Goal: Task Accomplishment & Management: Complete application form

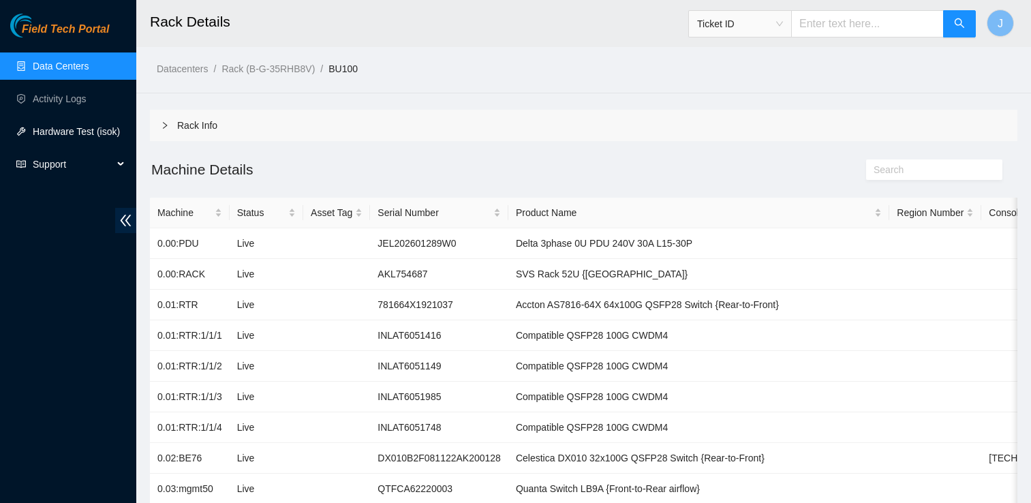
scroll to position [74, 0]
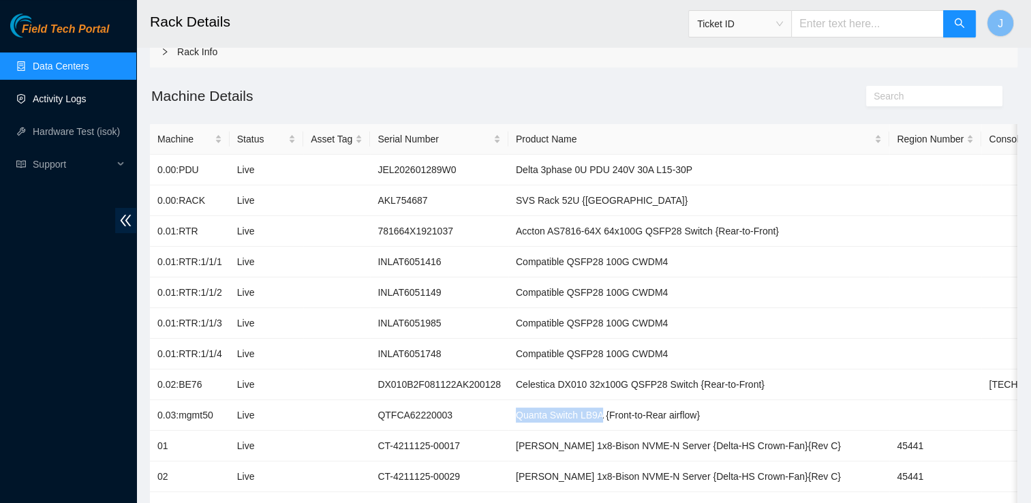
click at [82, 93] on link "Activity Logs" at bounding box center [60, 98] width 54 height 11
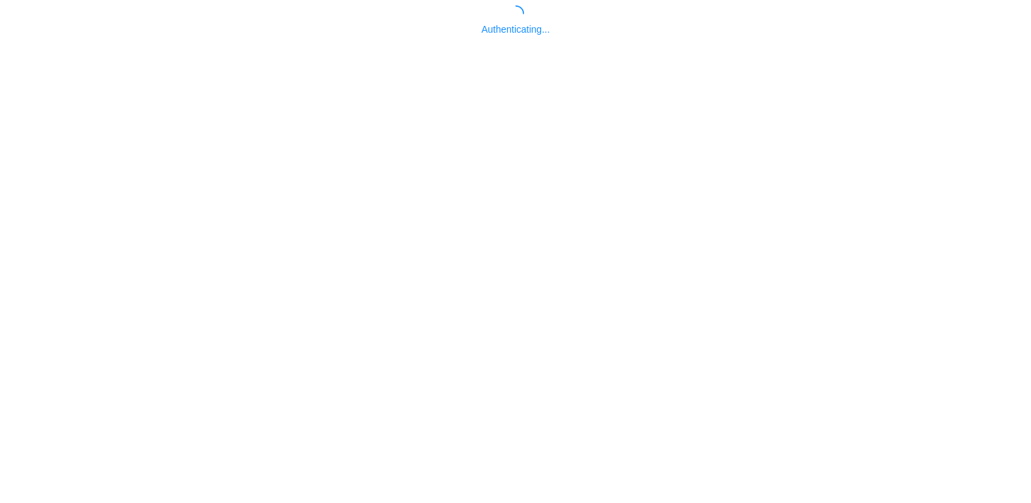
click at [66, 73] on body "Authenticating..." at bounding box center [515, 256] width 1031 height 503
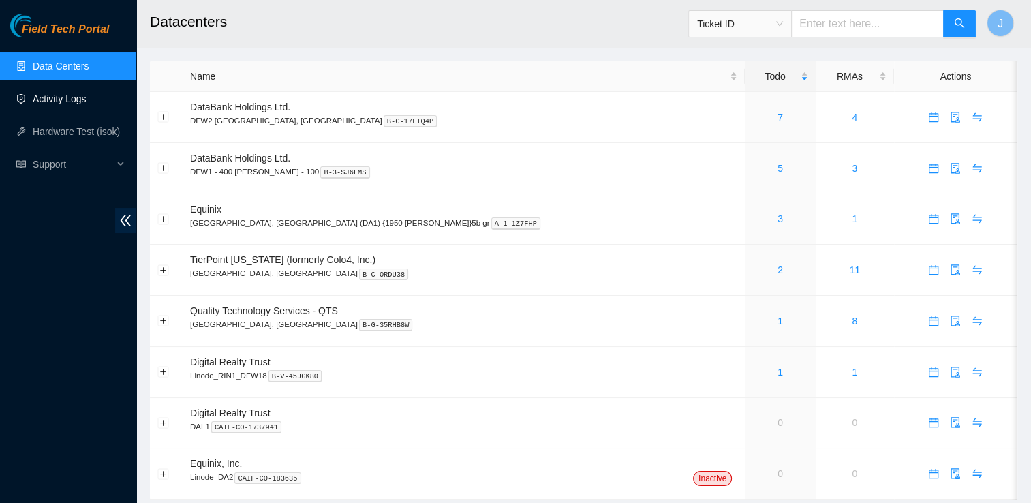
click at [87, 102] on link "Activity Logs" at bounding box center [60, 98] width 54 height 11
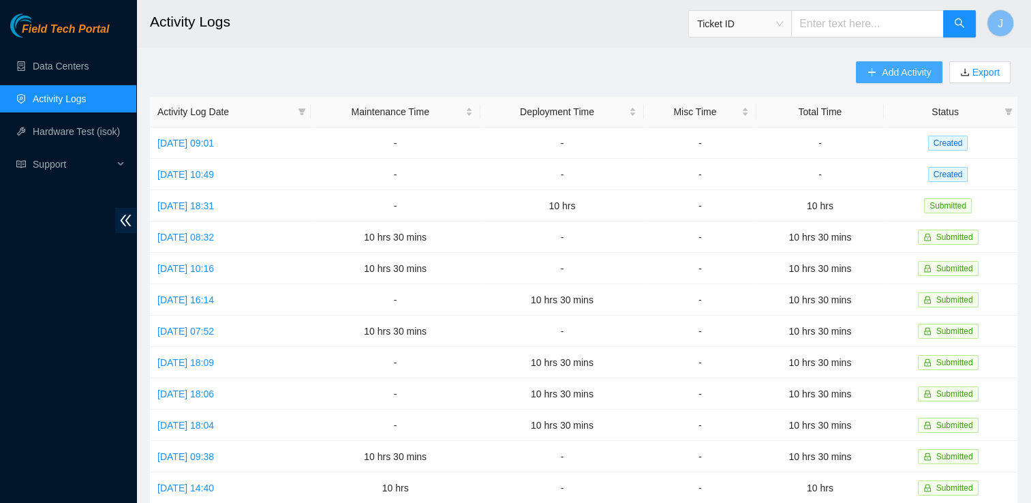
click at [910, 73] on span "Add Activity" at bounding box center [905, 72] width 49 height 15
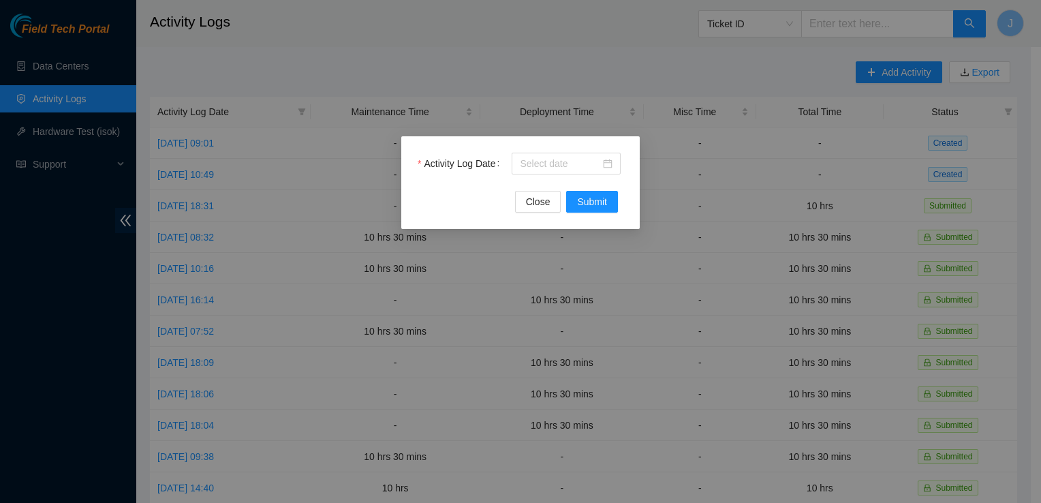
click at [560, 150] on div "Activity Log Date Close Submit" at bounding box center [520, 182] width 238 height 93
click at [552, 162] on input "Activity Log Date" at bounding box center [560, 163] width 80 height 15
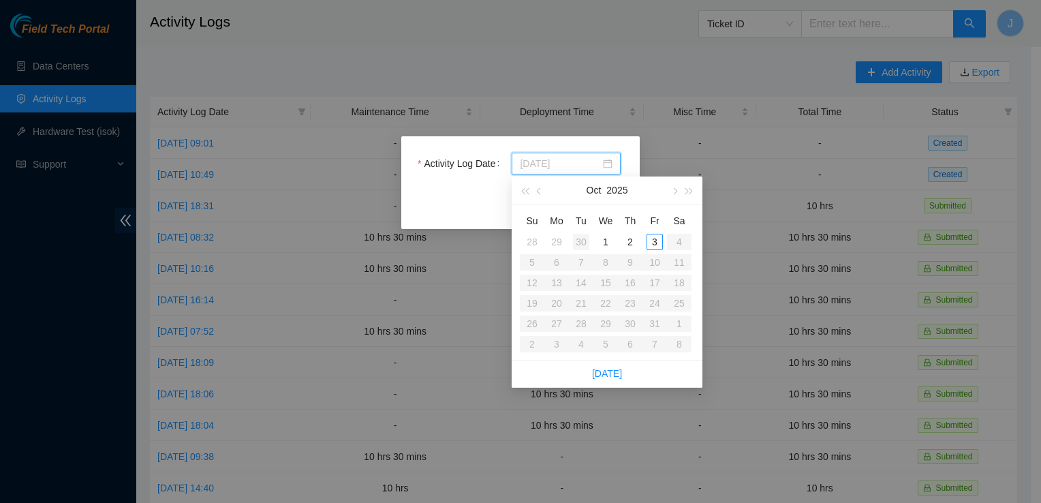
type input "2025-09-30"
type input "2025-10-01"
type input "2025-09-29"
click at [554, 241] on div "29" at bounding box center [556, 242] width 16 height 16
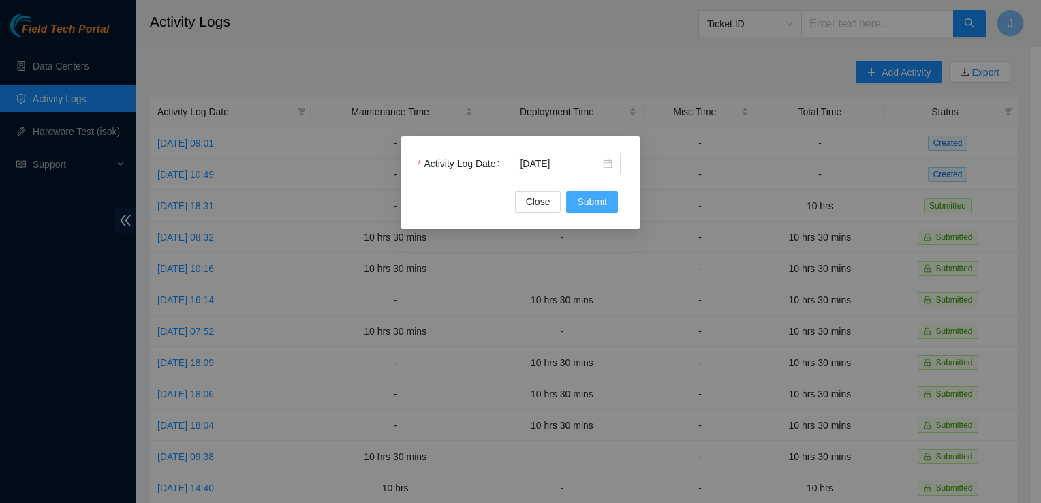
click at [586, 200] on span "Submit" at bounding box center [592, 201] width 30 height 15
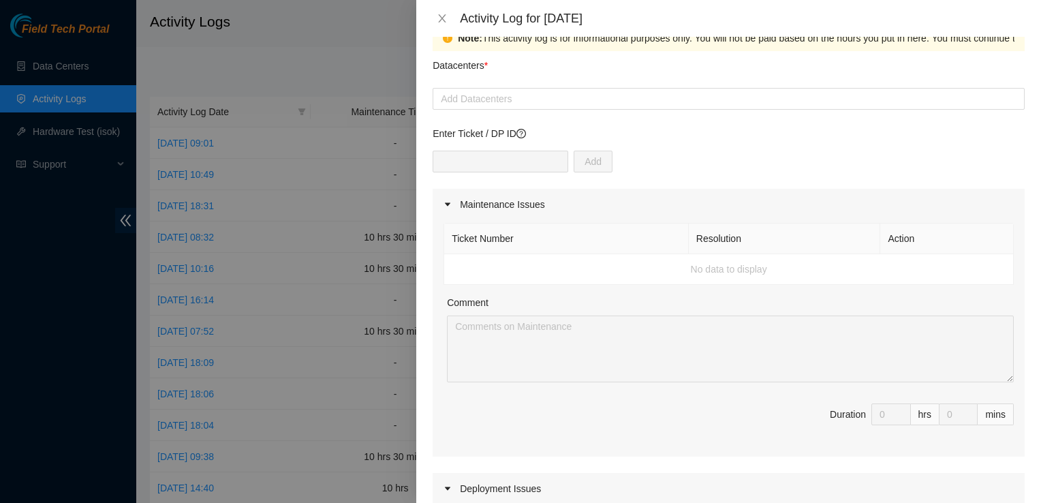
scroll to position [27, 0]
click at [509, 206] on div "Maintenance Issues" at bounding box center [729, 204] width 592 height 31
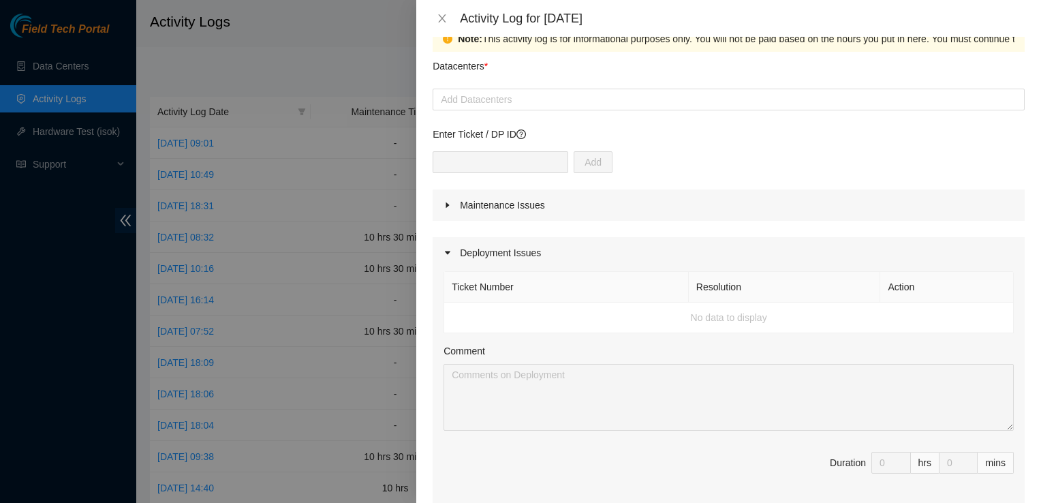
click at [509, 206] on div "Maintenance Issues" at bounding box center [729, 204] width 592 height 31
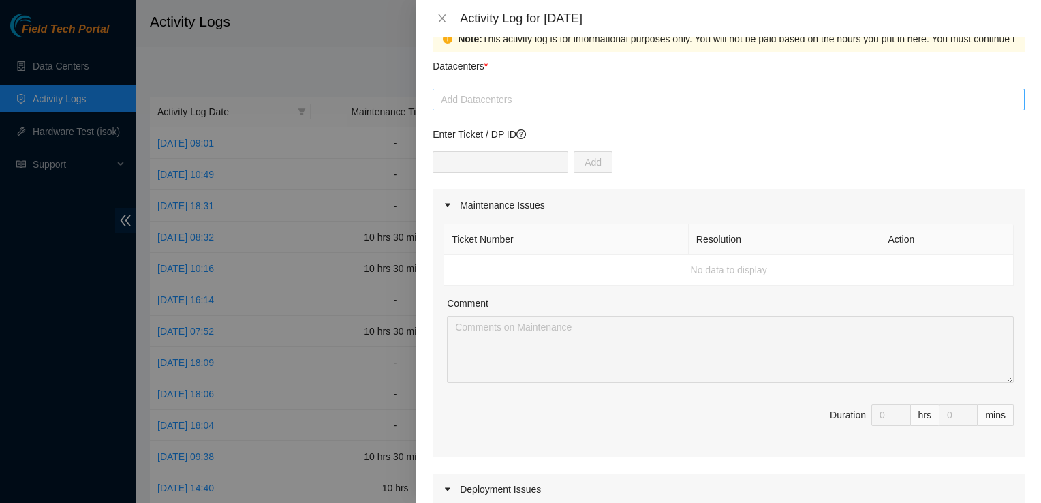
click at [501, 102] on div at bounding box center [728, 99] width 585 height 16
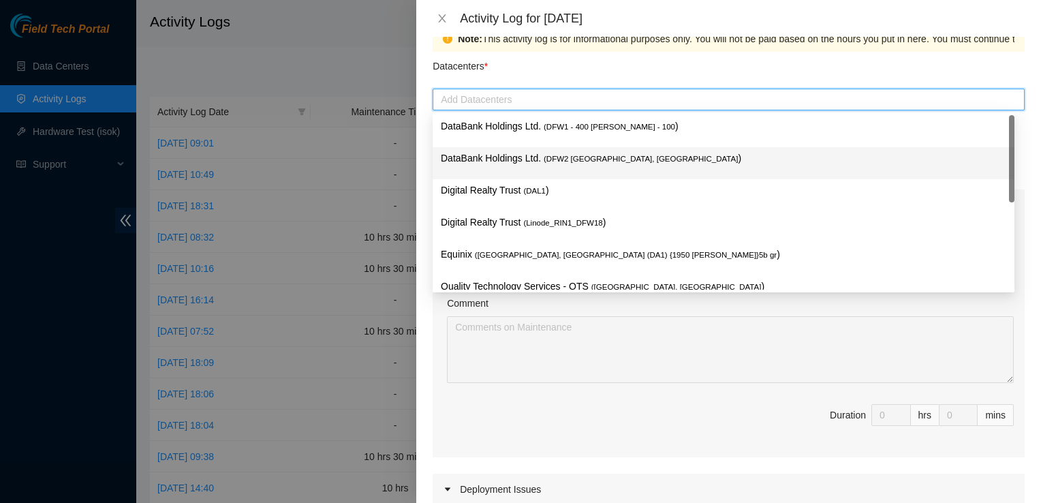
click at [544, 155] on span "( DFW2 Richardson, TX" at bounding box center [641, 159] width 194 height 8
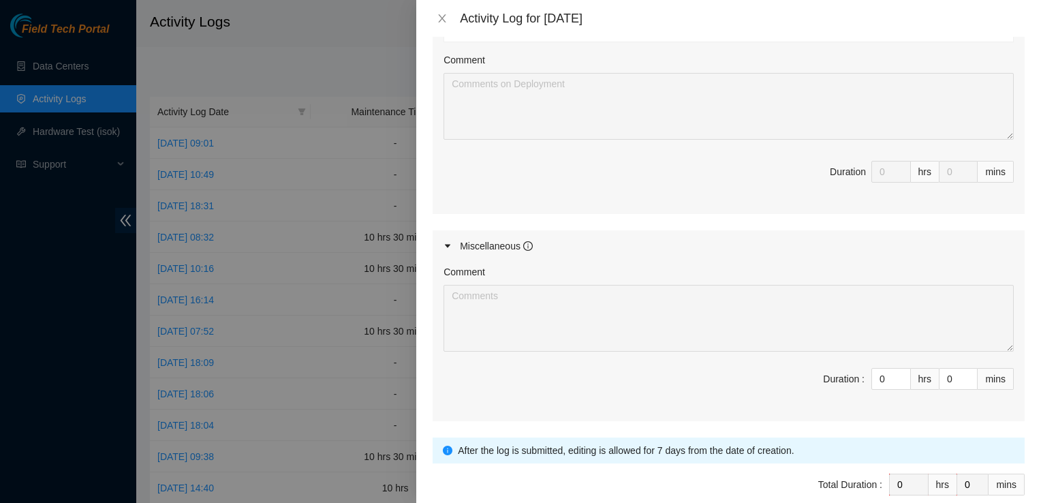
scroll to position [561, 0]
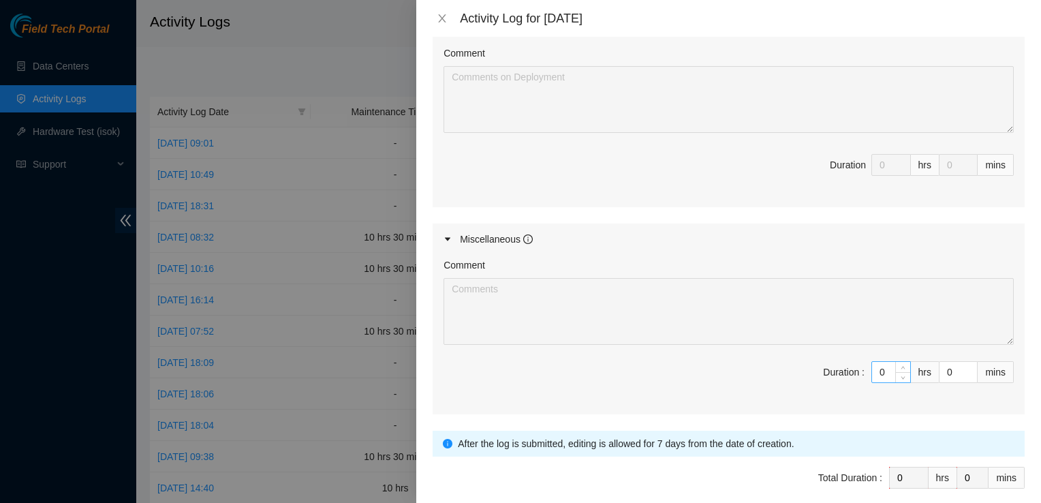
click at [870, 371] on div "Comment Duration : 0 hrs 0 mins" at bounding box center [729, 334] width 592 height 159
click at [733, 372] on span "Duration : 0 hrs 0 mins" at bounding box center [728, 380] width 570 height 38
click at [962, 236] on div "Miscellaneous" at bounding box center [729, 238] width 592 height 31
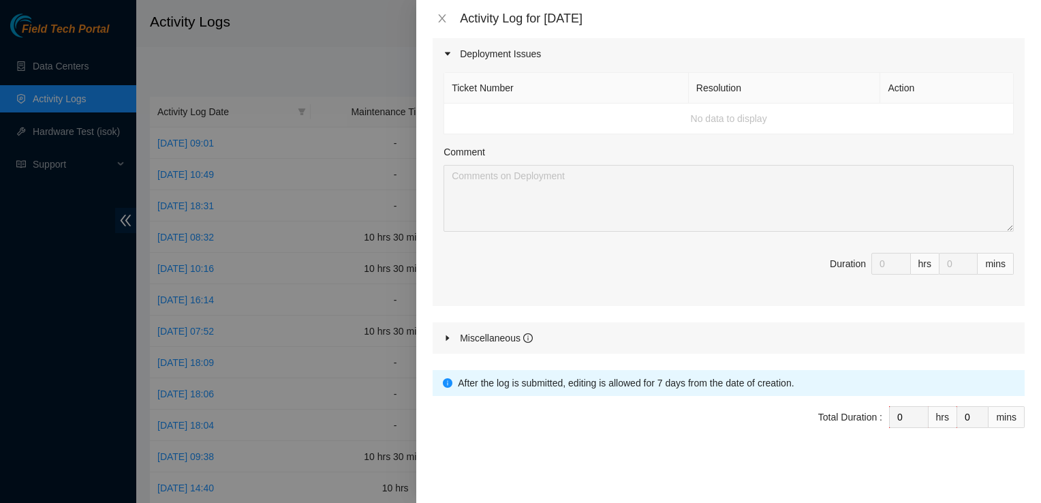
scroll to position [459, 0]
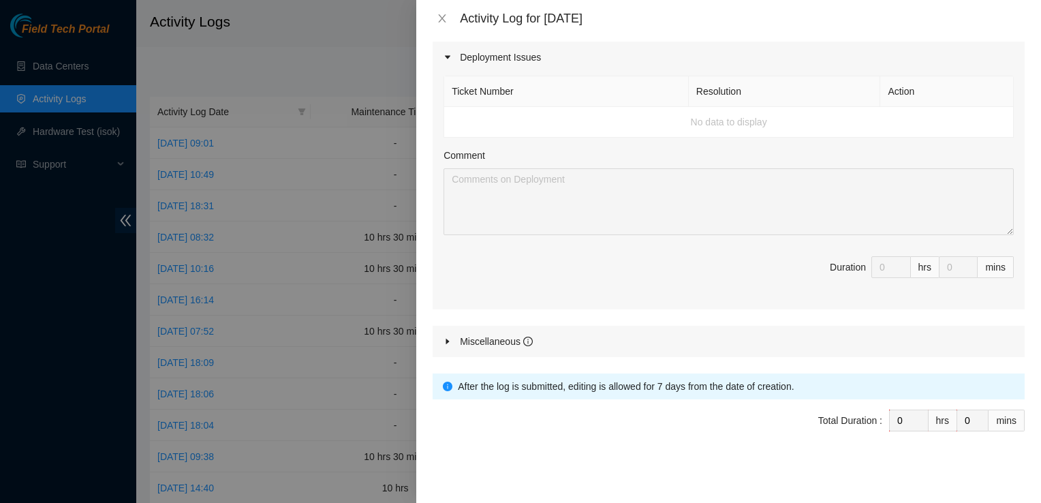
click at [444, 345] on div at bounding box center [451, 341] width 16 height 15
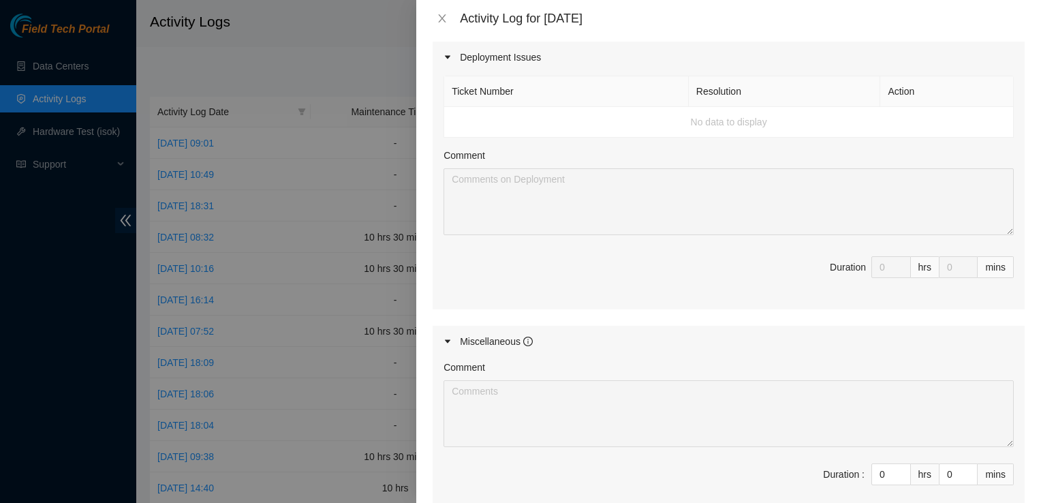
scroll to position [561, 0]
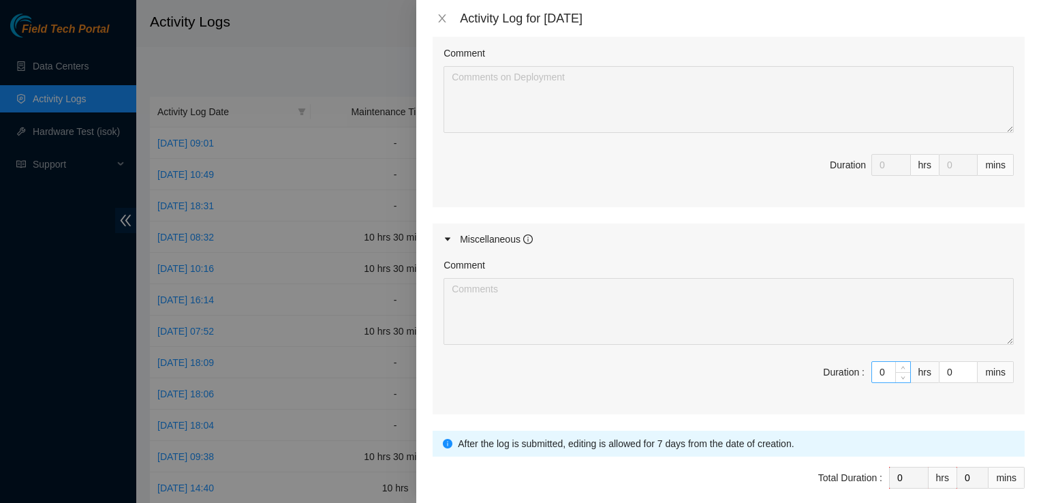
click at [880, 371] on input "0" at bounding box center [891, 372] width 38 height 20
type input "9"
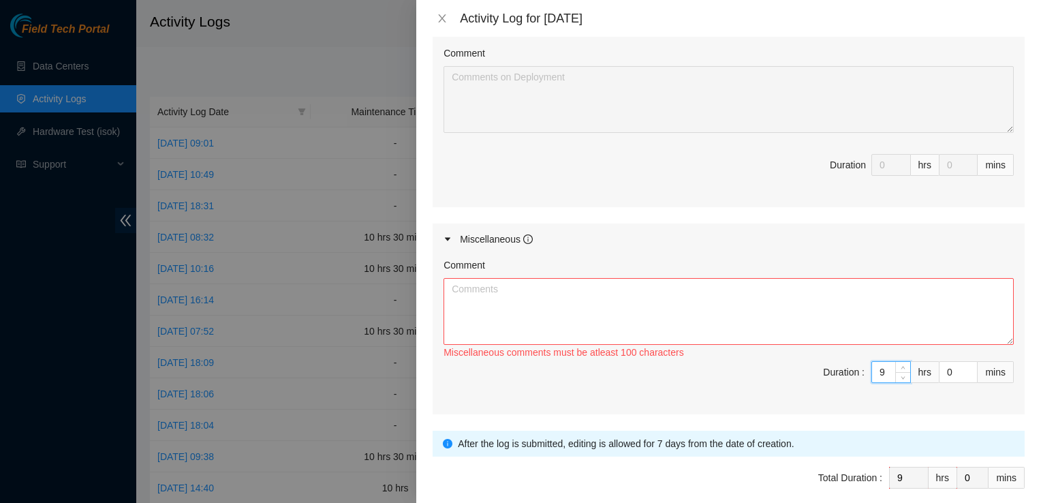
type input "9"
click at [501, 313] on textarea "Comment" at bounding box center [728, 311] width 570 height 67
type textarea "v"
paste textarea "Arrived at DBR and focused on ticket DP80203 for rack KH03. I completed all upl…"
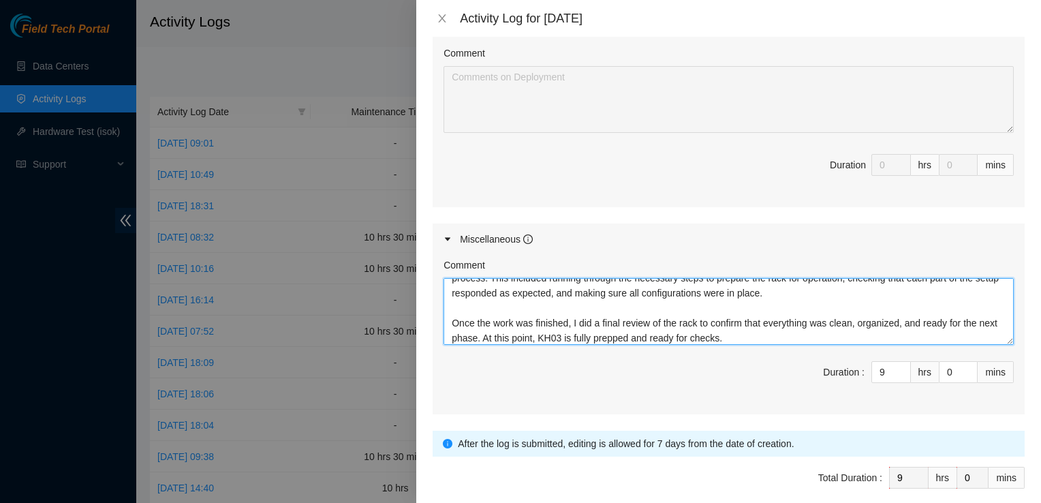
scroll to position [618, 0]
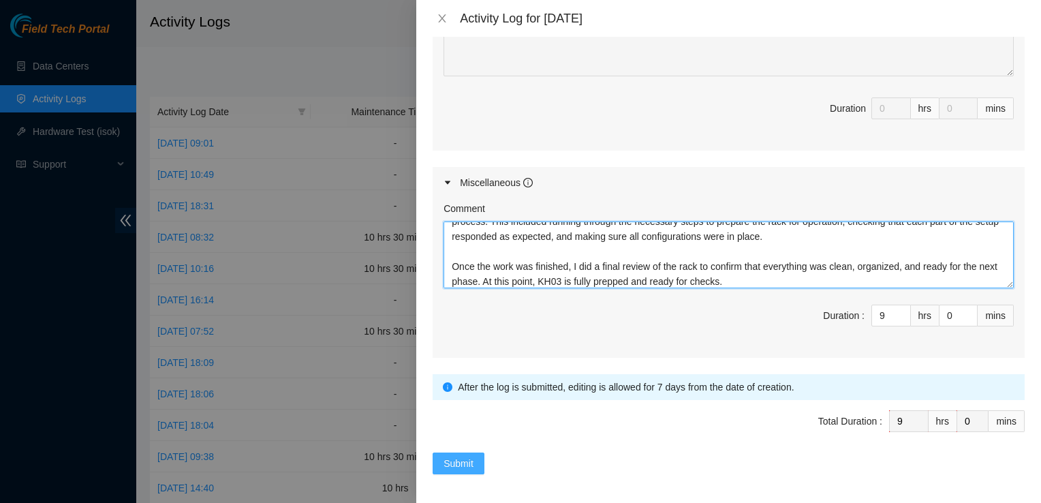
type textarea "Arrived at DBR and focused on ticket DP80203 for rack KH03. I completed all upl…"
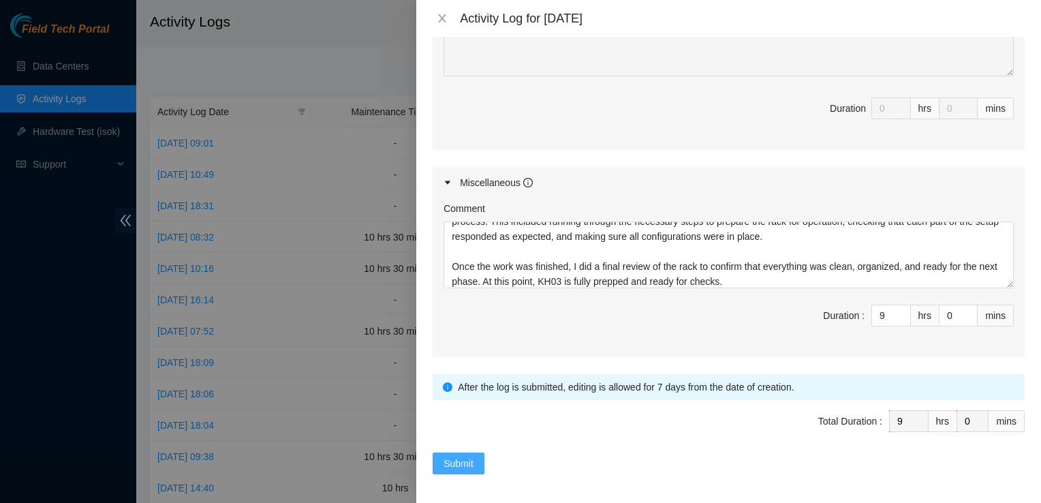
click at [465, 459] on span "Submit" at bounding box center [458, 463] width 30 height 15
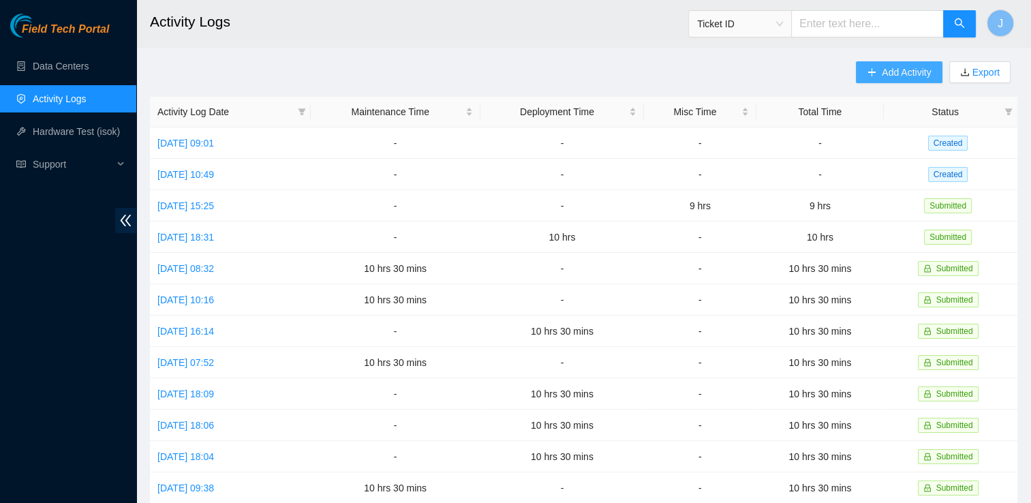
click at [898, 76] on span "Add Activity" at bounding box center [905, 72] width 49 height 15
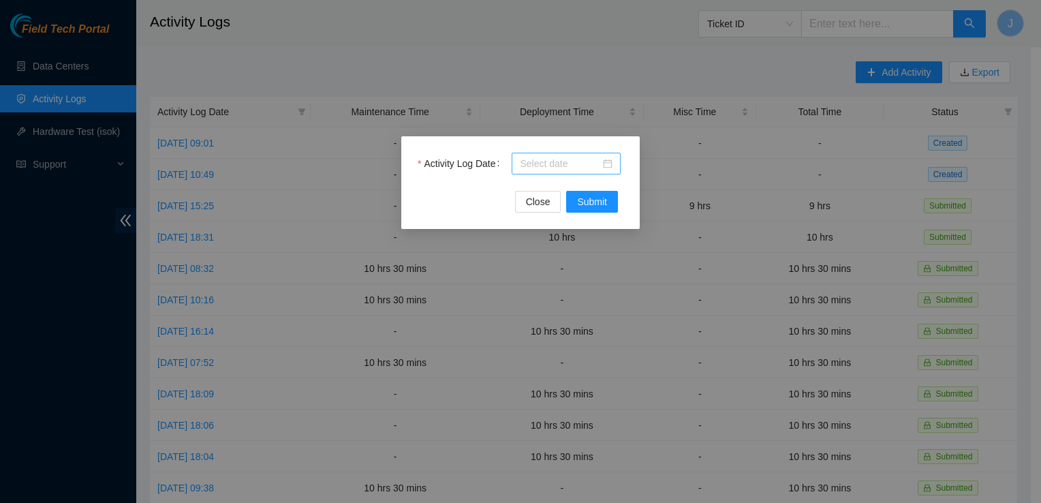
click at [596, 162] on input "Activity Log Date" at bounding box center [560, 163] width 80 height 15
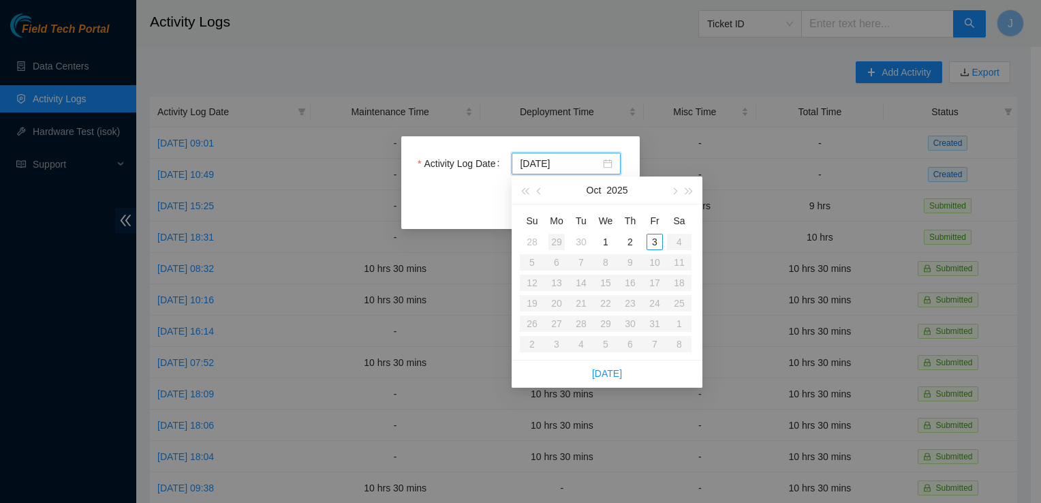
type input "2025-09-29"
click at [556, 238] on div "29" at bounding box center [556, 242] width 16 height 16
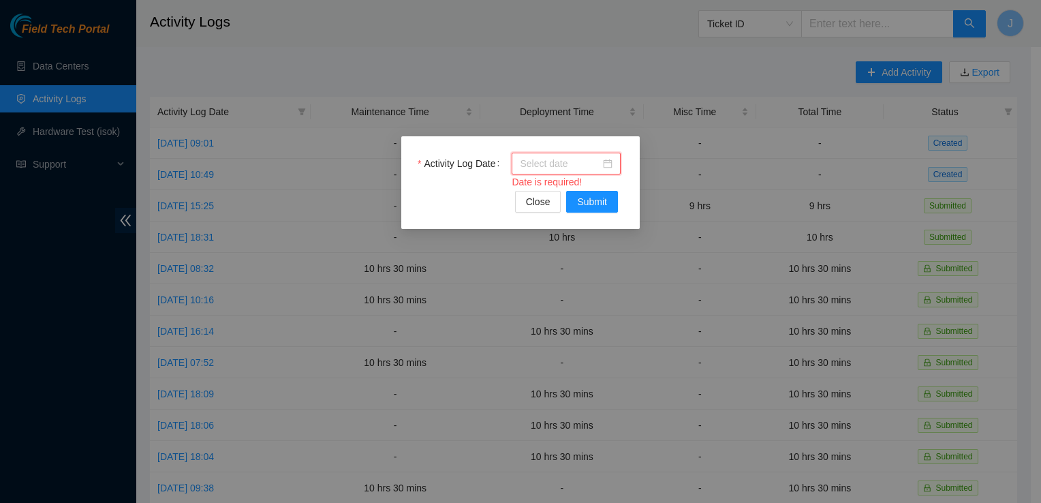
click at [608, 166] on div at bounding box center [566, 163] width 93 height 15
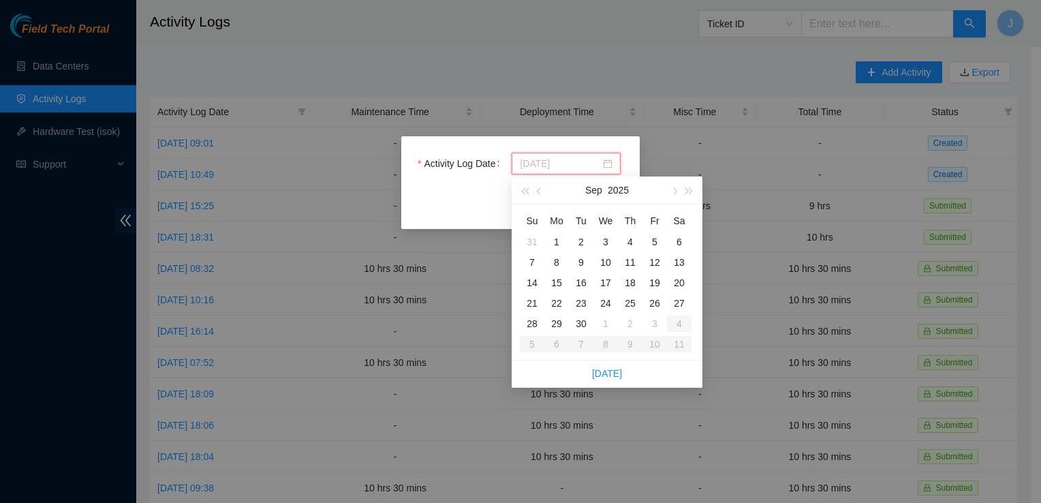
type input "2025-09-04"
type input "2025-09-30"
click at [580, 322] on div "30" at bounding box center [581, 323] width 16 height 16
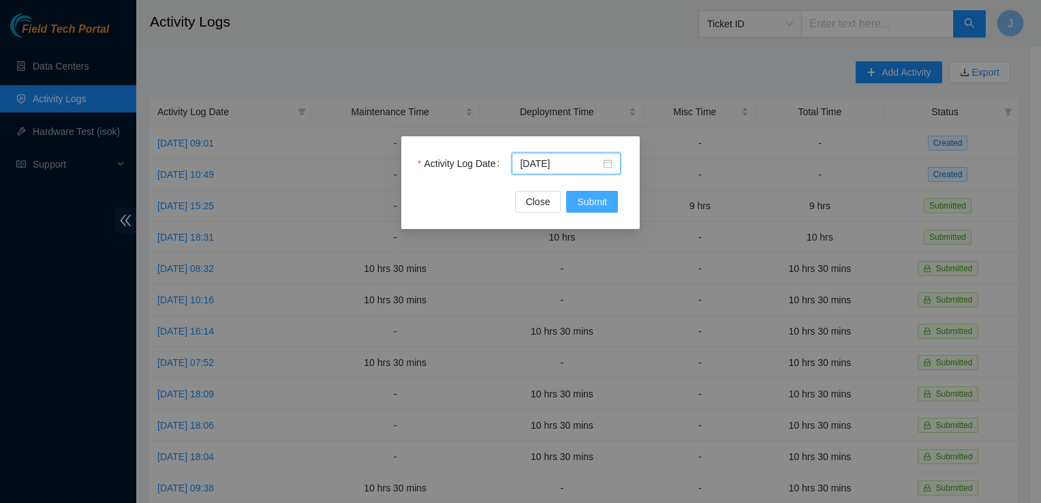
click at [587, 199] on span "Submit" at bounding box center [592, 201] width 30 height 15
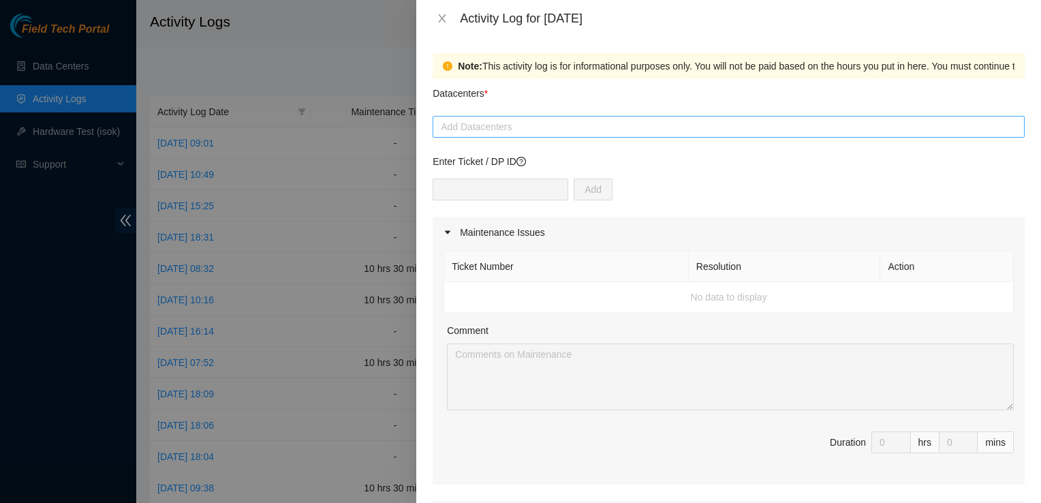
drag, startPoint x: 490, startPoint y: 356, endPoint x: 455, endPoint y: 129, distance: 228.9
click at [455, 129] on div at bounding box center [728, 127] width 585 height 16
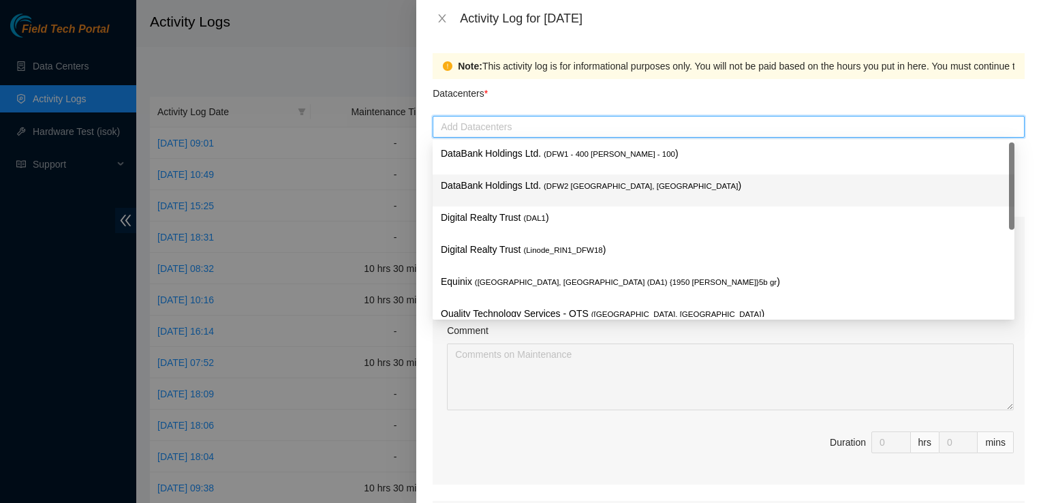
click at [486, 179] on p "DataBank Holdings Ltd. ( DFW2 Richardson, TX )" at bounding box center [723, 186] width 565 height 16
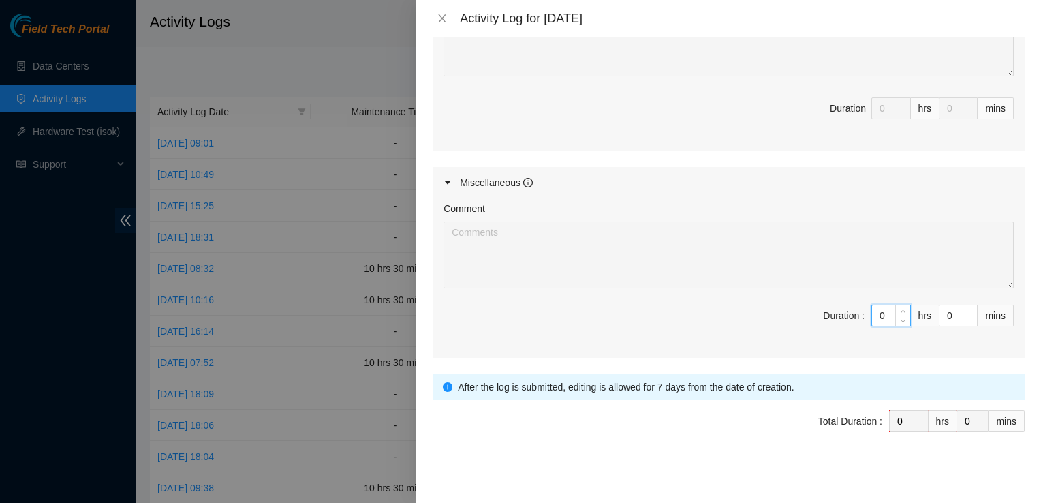
click at [877, 312] on input "0" at bounding box center [891, 315] width 38 height 20
type input "9"
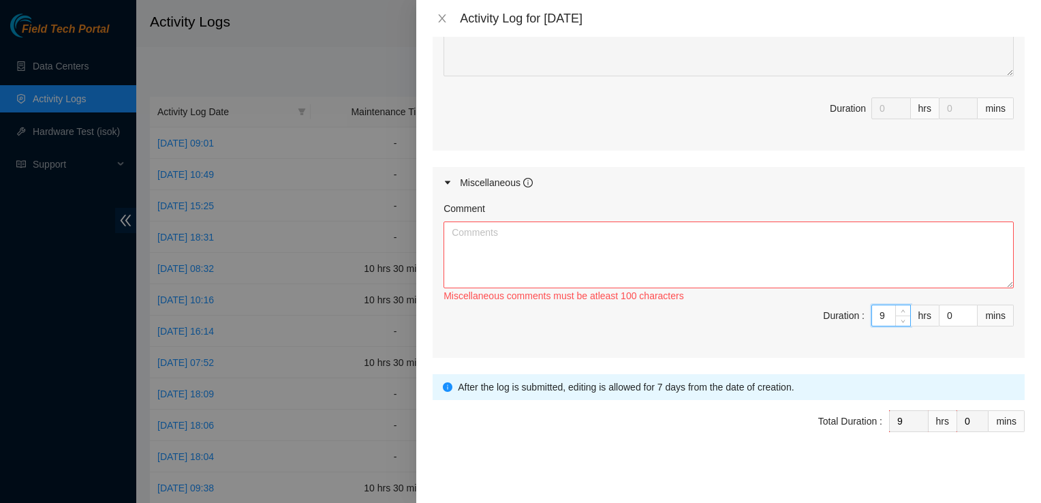
type input "9"
click at [465, 279] on textarea "Comment" at bounding box center [728, 254] width 570 height 67
paste textarea "Arrived at DBR and worked on ticket DP80203 for rack KH03. Spent time coordinat…"
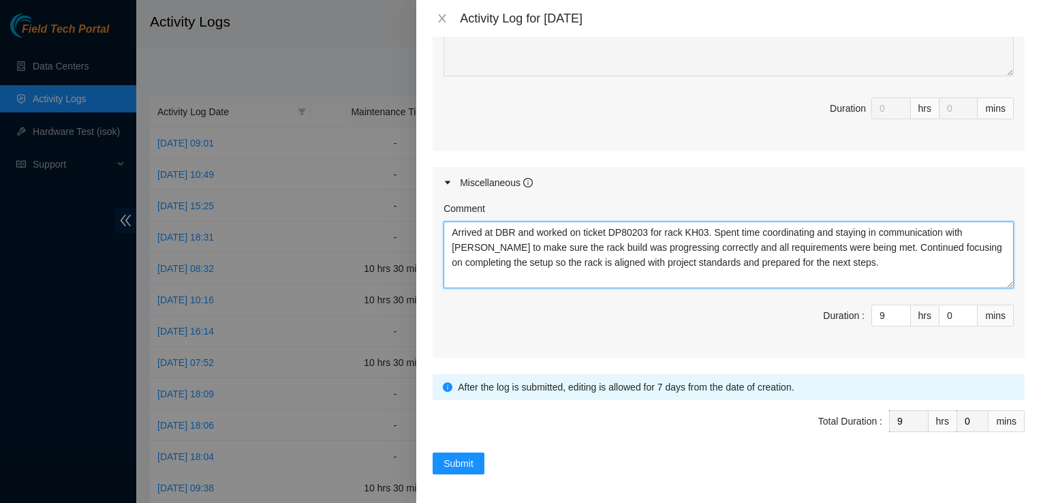
type textarea "Arrived at DBR and worked on ticket DP80203 for rack KH03. Spent time coordinat…"
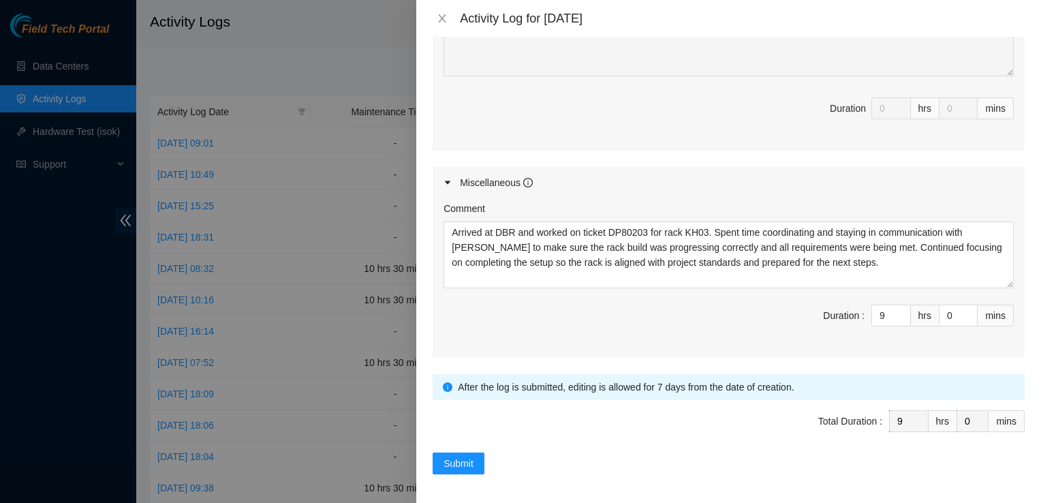
click at [505, 304] on span "Duration : 9 hrs 0 mins" at bounding box center [728, 323] width 570 height 38
click at [470, 459] on span "Submit" at bounding box center [458, 463] width 30 height 15
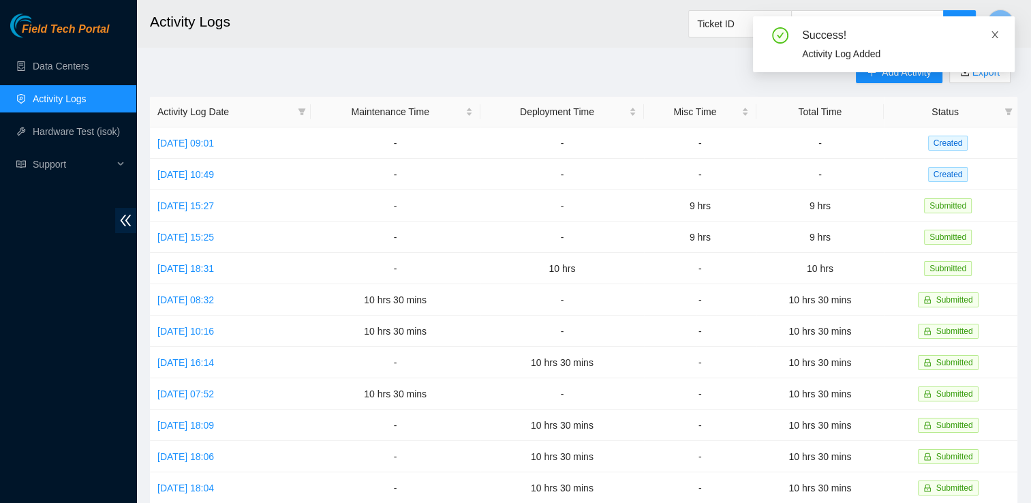
click at [993, 29] on span at bounding box center [995, 34] width 10 height 11
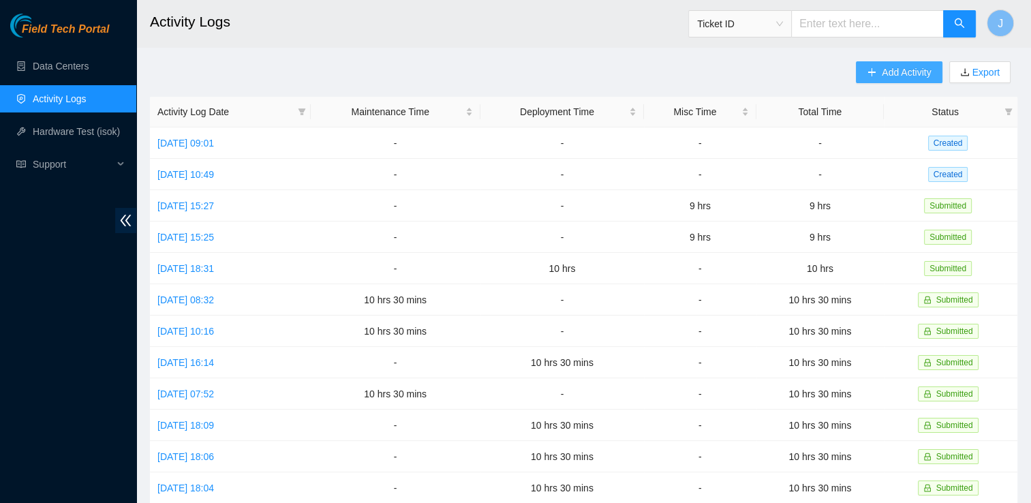
click at [913, 76] on span "Add Activity" at bounding box center [905, 72] width 49 height 15
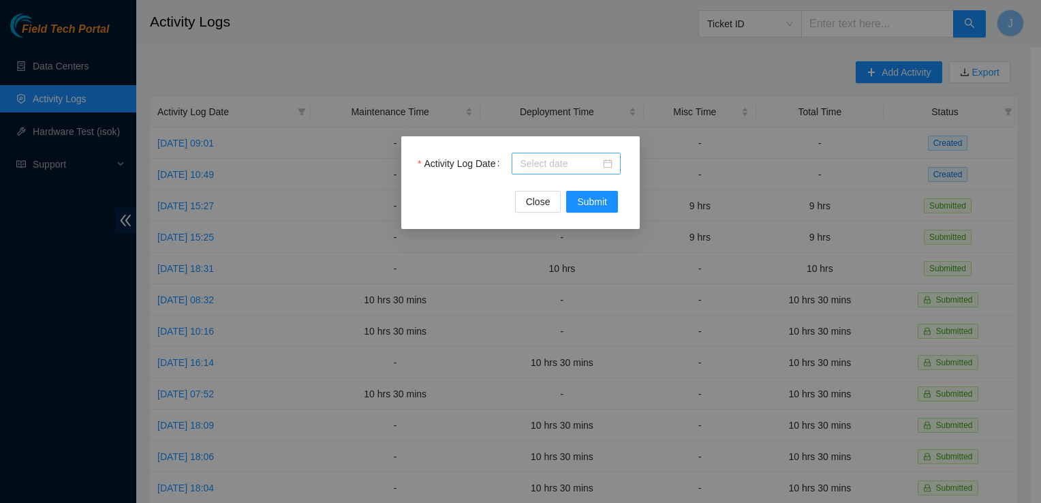
click at [576, 173] on div at bounding box center [566, 164] width 109 height 22
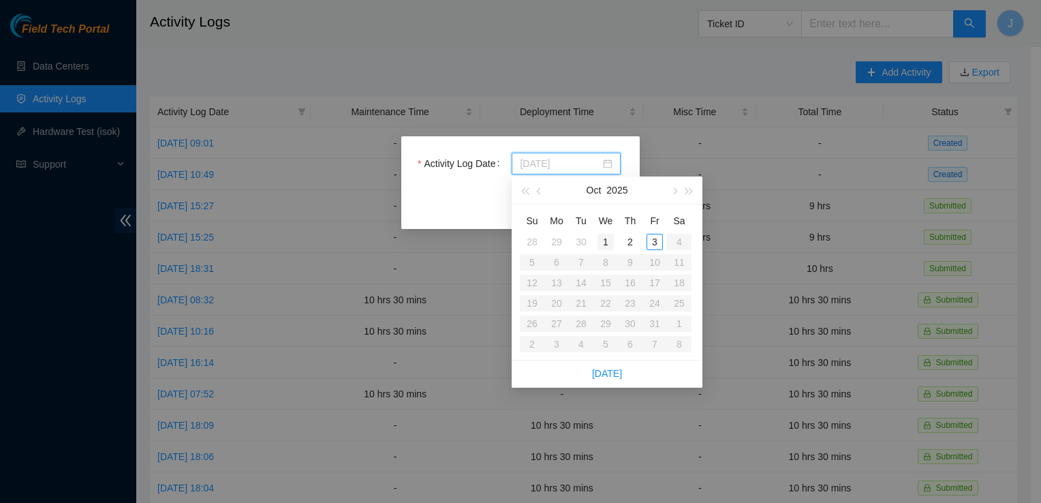
type input "2025-10-01"
click at [606, 241] on div "1" at bounding box center [605, 242] width 16 height 16
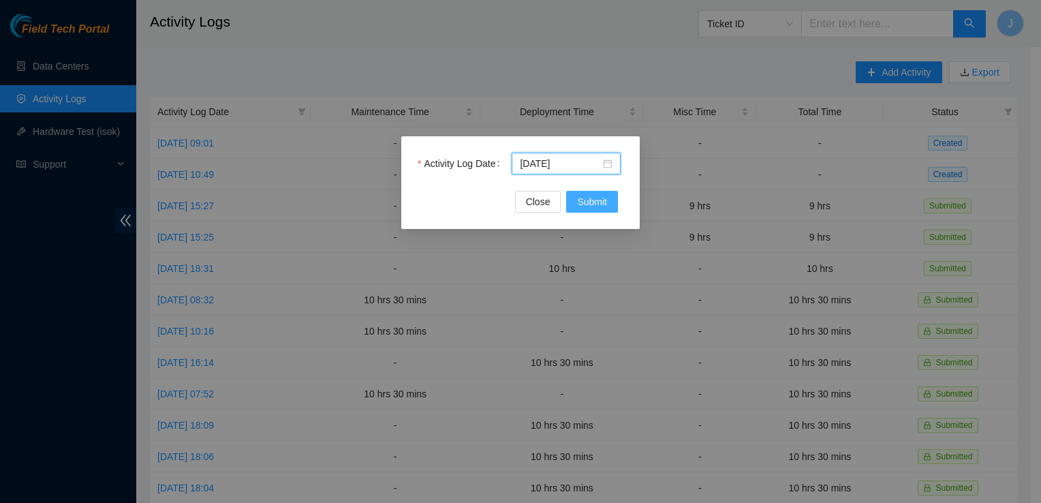
click at [597, 195] on span "Submit" at bounding box center [592, 201] width 30 height 15
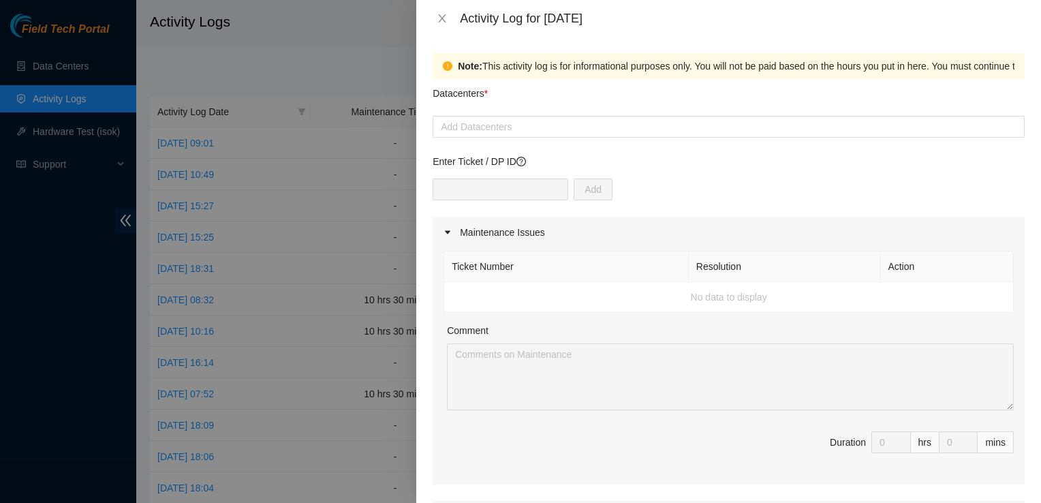
click at [685, 462] on span "Duration 0 hrs 0 mins" at bounding box center [728, 450] width 570 height 38
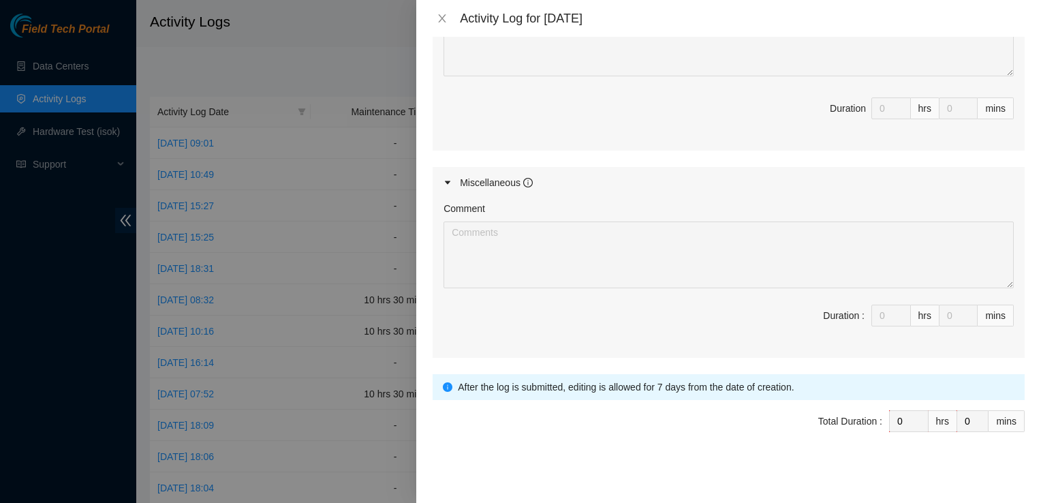
scroll to position [0, 0]
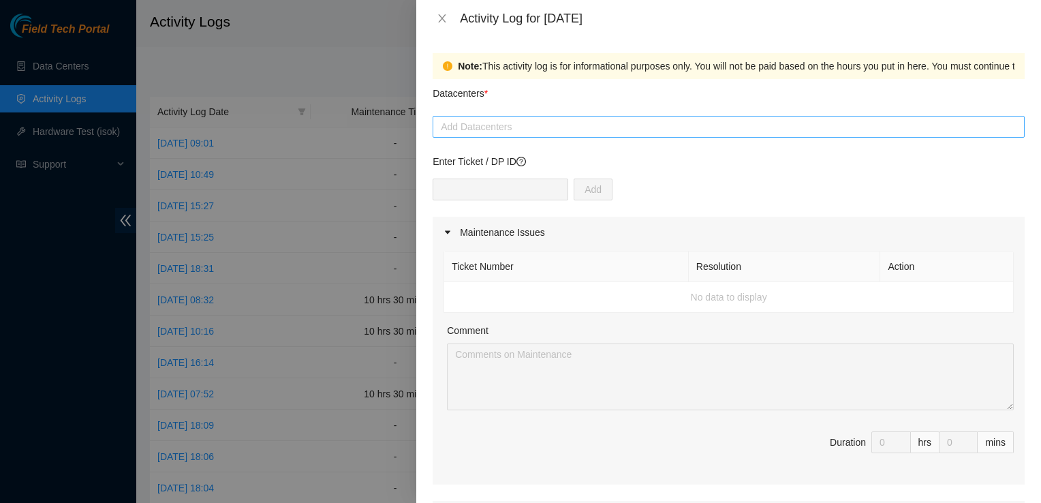
click at [477, 124] on div at bounding box center [728, 127] width 585 height 16
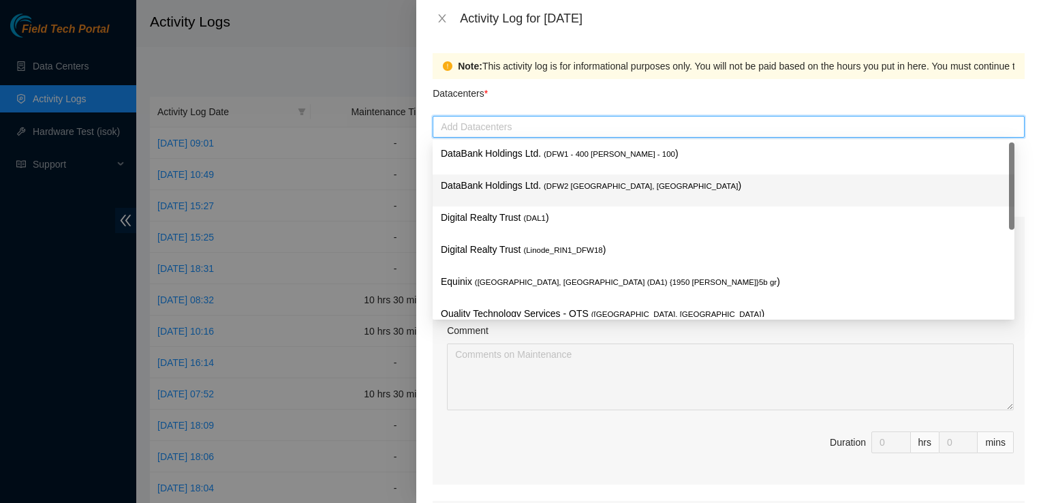
click at [520, 193] on p "DataBank Holdings Ltd. ( DFW2 Richardson, TX )" at bounding box center [723, 186] width 565 height 16
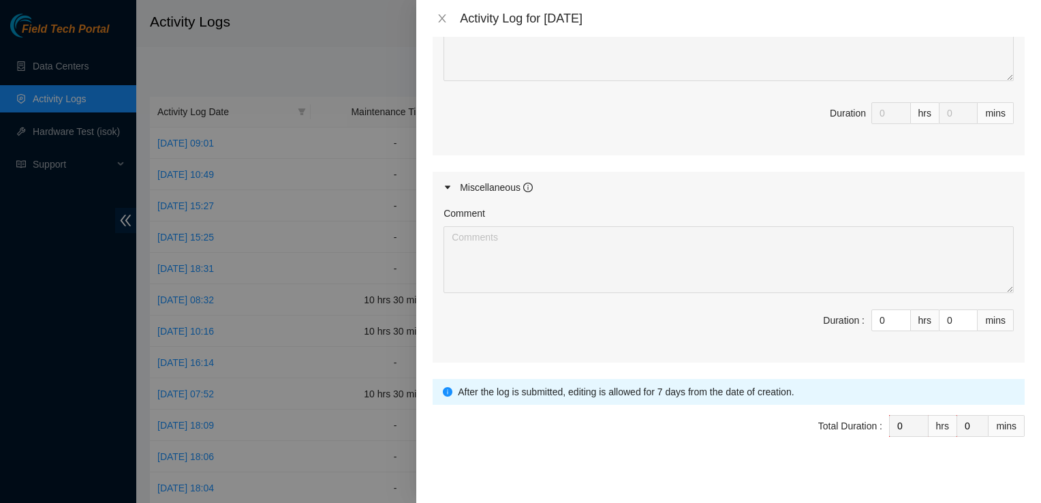
scroll to position [618, 0]
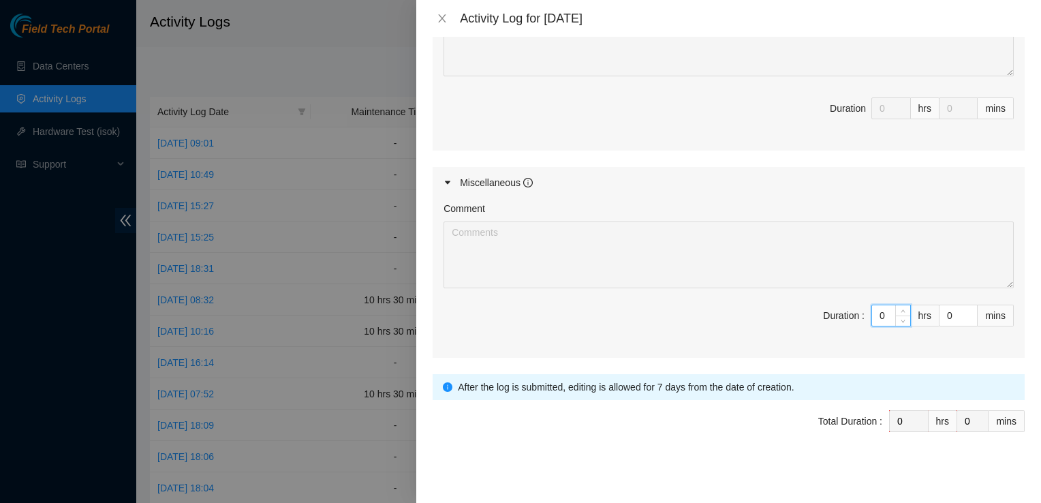
click at [875, 312] on input "0" at bounding box center [891, 315] width 38 height 20
type input "9"
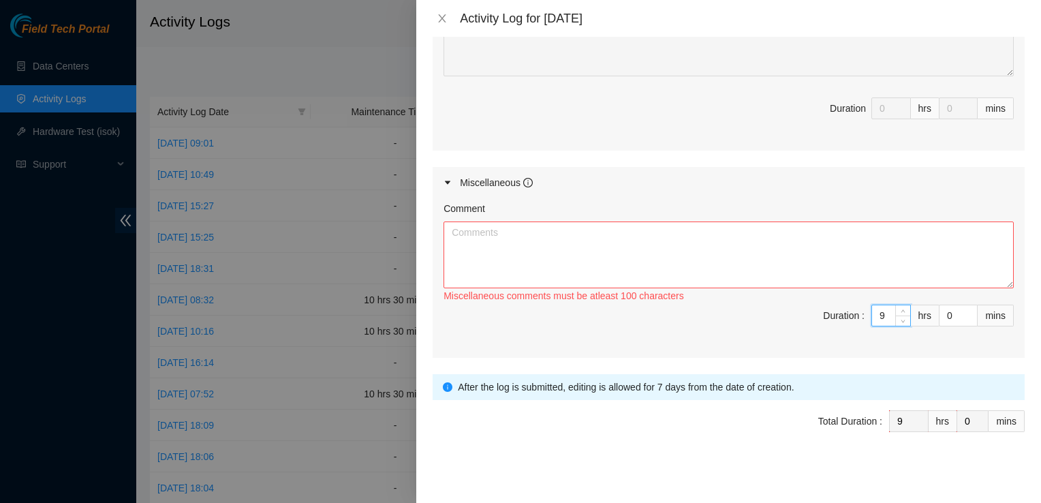
type input "9"
click at [806, 260] on textarea "Comment" at bounding box center [728, 254] width 570 height 67
paste textarea "Arrived at DBR and worked on ticket DP80203 for rack KH03. Began the troublesho…"
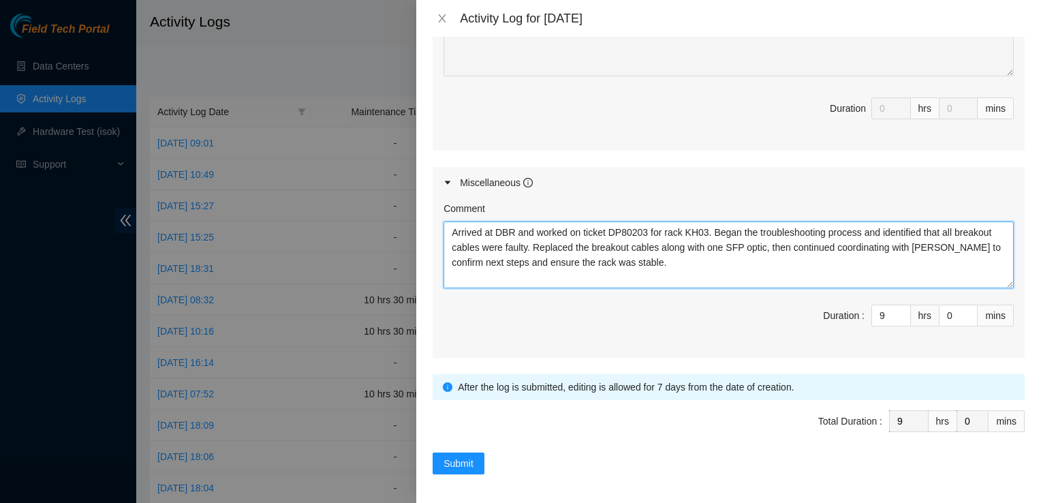
scroll to position [26, 0]
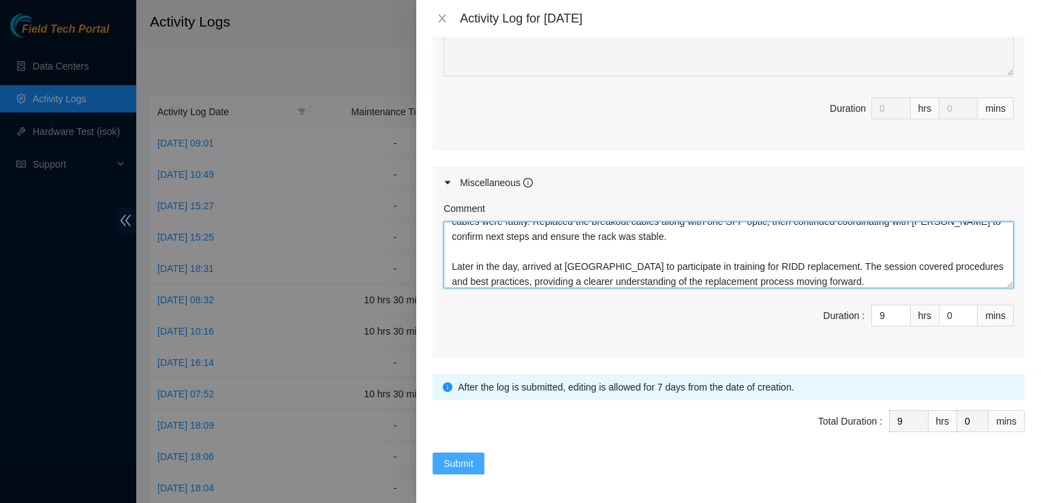
type textarea "Arrived at DBR and worked on ticket DP80203 for rack KH03. Began the troublesho…"
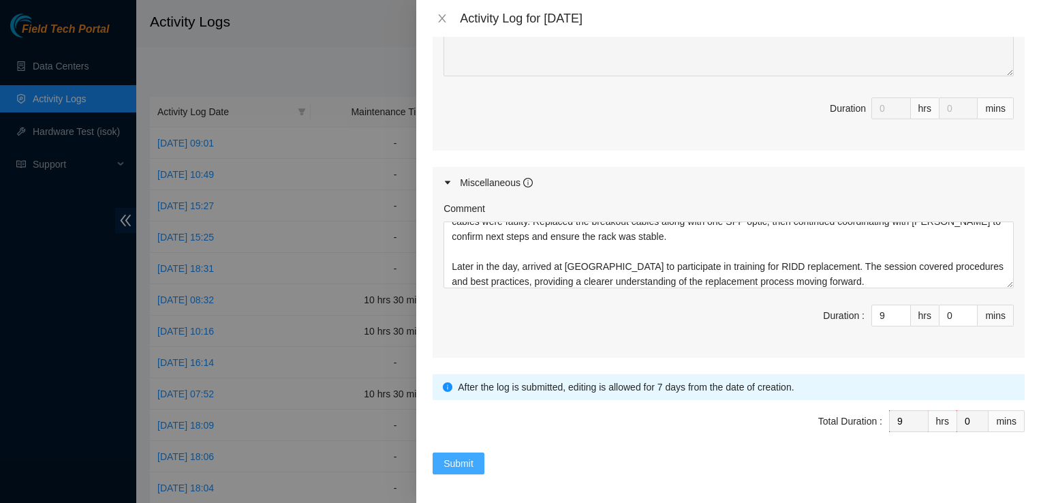
click at [466, 456] on span "Submit" at bounding box center [458, 463] width 30 height 15
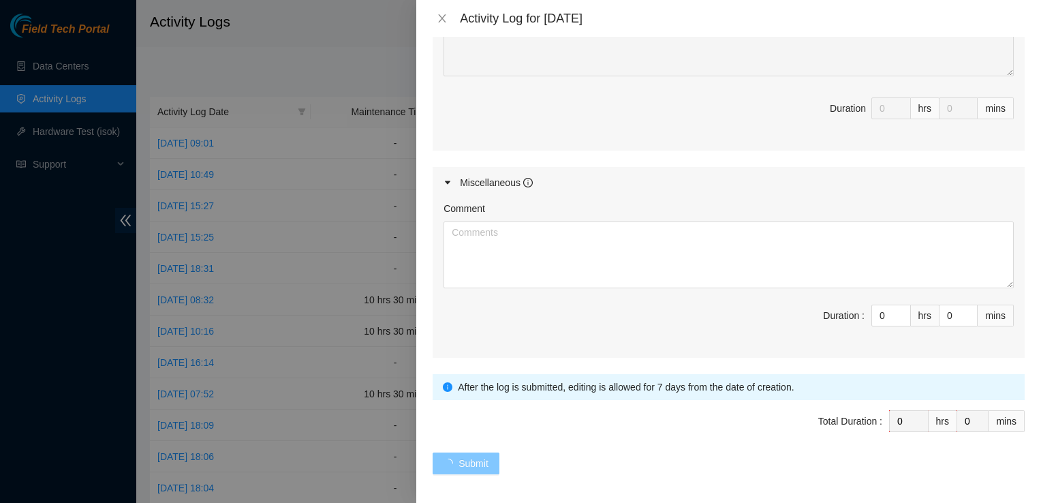
scroll to position [0, 0]
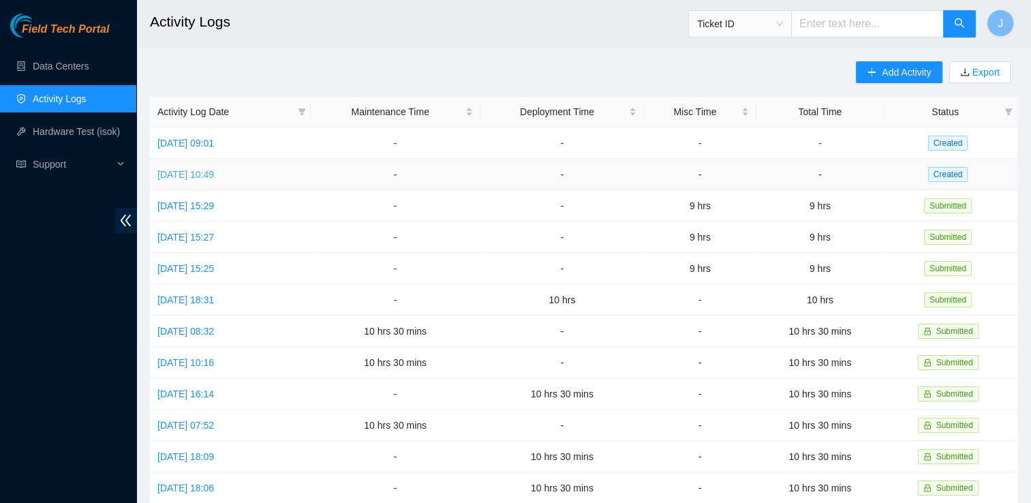
click at [214, 173] on link "Thu, 02 Oct 2025 10:49" at bounding box center [185, 174] width 57 height 11
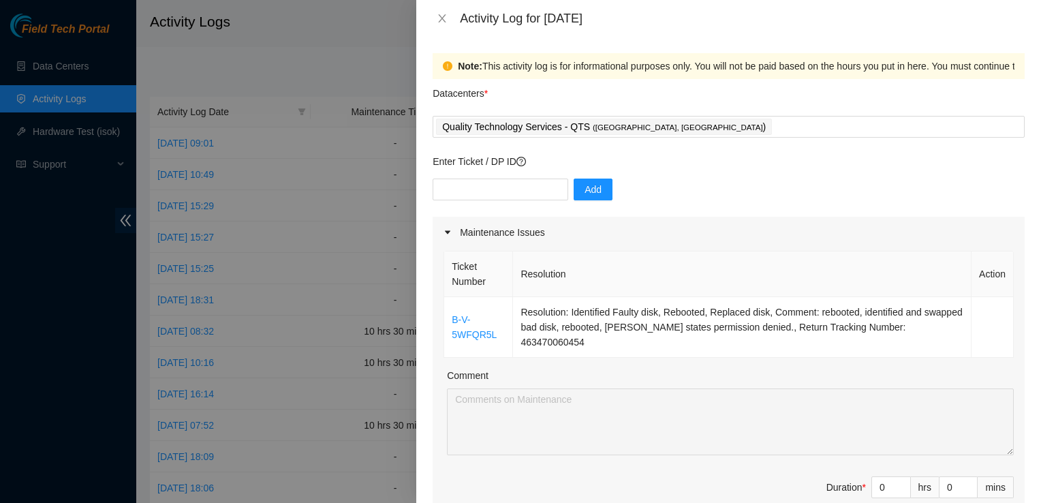
click at [968, 240] on div "Maintenance Issues" at bounding box center [729, 232] width 592 height 31
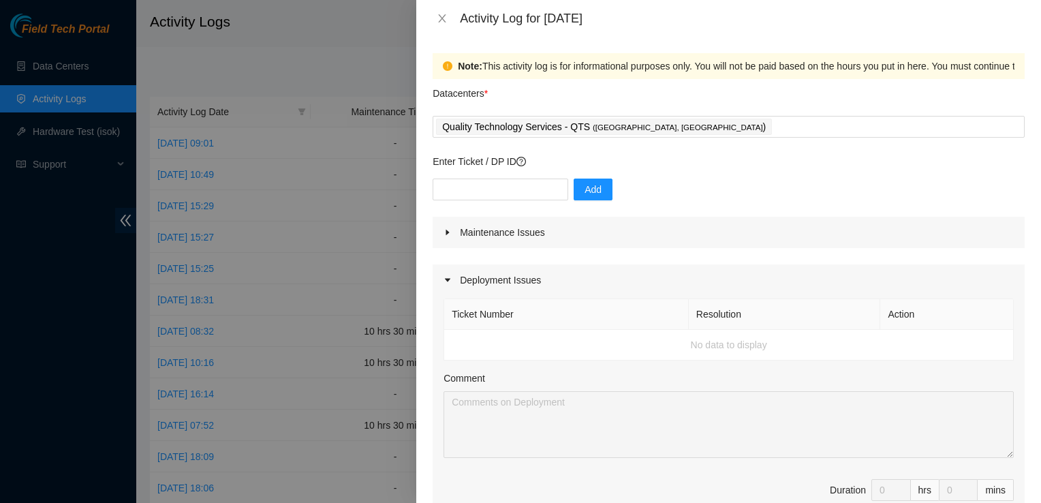
click at [752, 267] on div "Deployment Issues" at bounding box center [729, 279] width 592 height 31
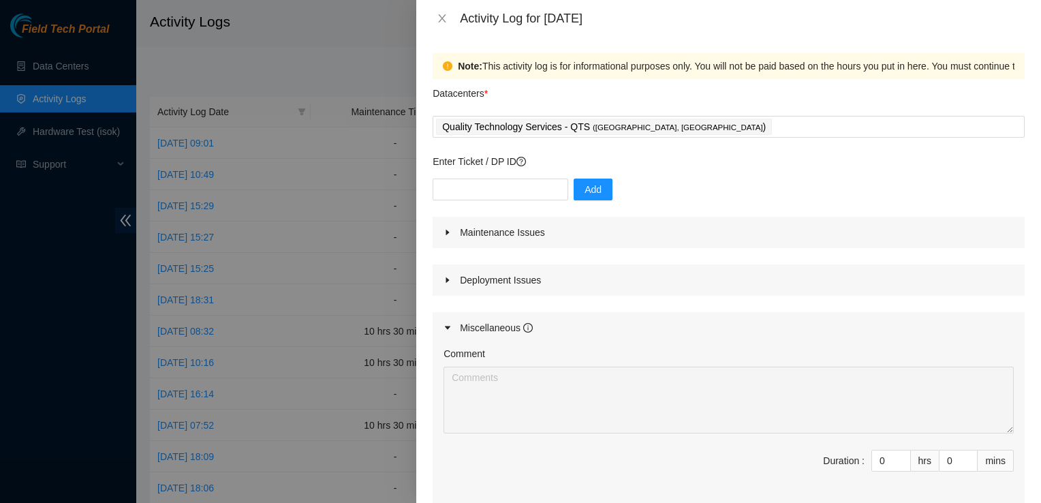
click at [740, 238] on div "Maintenance Issues" at bounding box center [729, 232] width 592 height 31
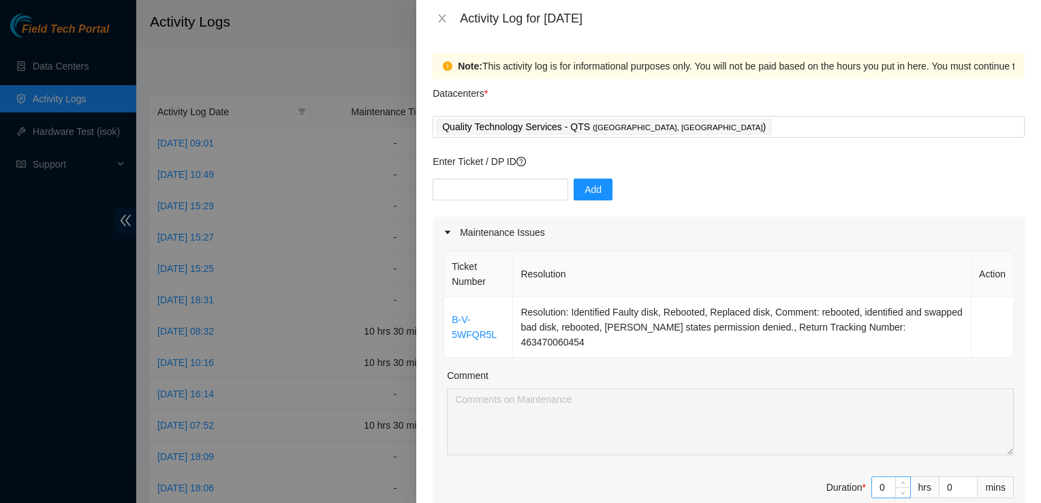
click at [877, 477] on input "0" at bounding box center [891, 487] width 38 height 20
type input "9"
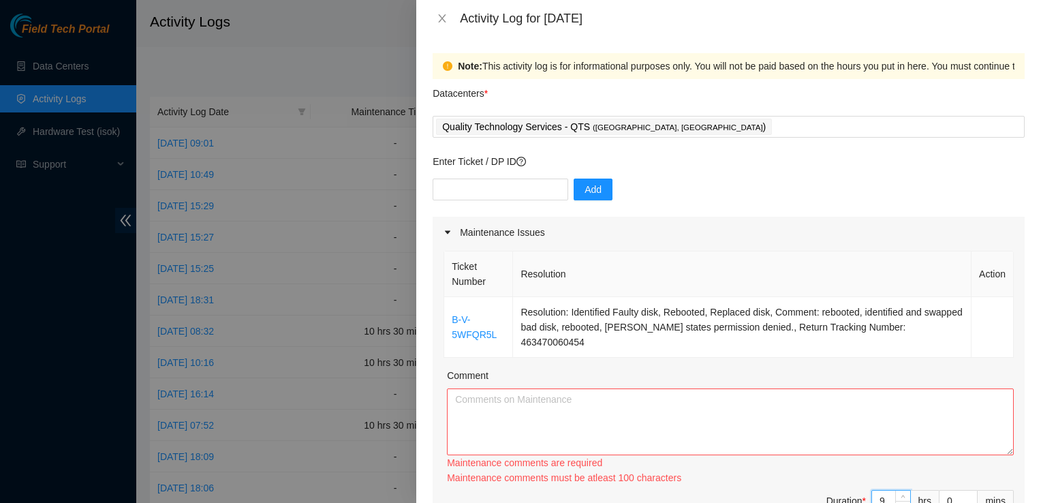
type input "9"
click at [738, 407] on textarea "Comment" at bounding box center [730, 421] width 567 height 67
paste textarea "Arrived at QTS and attended training for RIDD replacement, gaining a better und…"
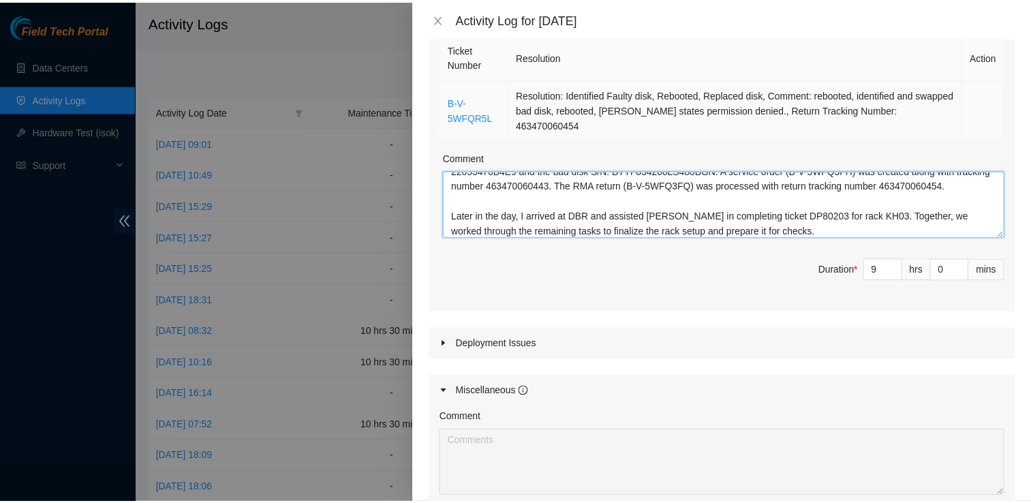
scroll to position [412, 0]
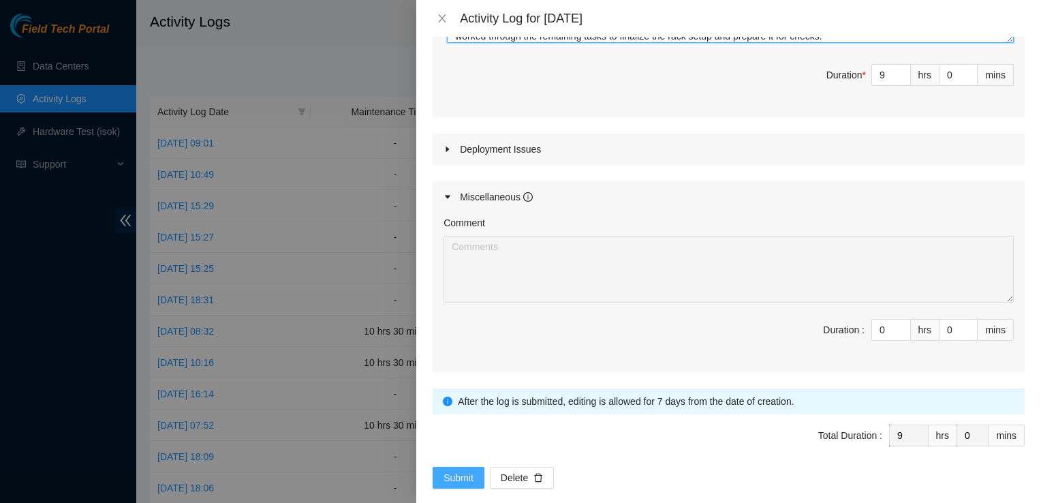
type textarea "Arrived at QTS and attended training for RIDD replacement, gaining a better und…"
click at [470, 467] on button "Submit" at bounding box center [459, 478] width 52 height 22
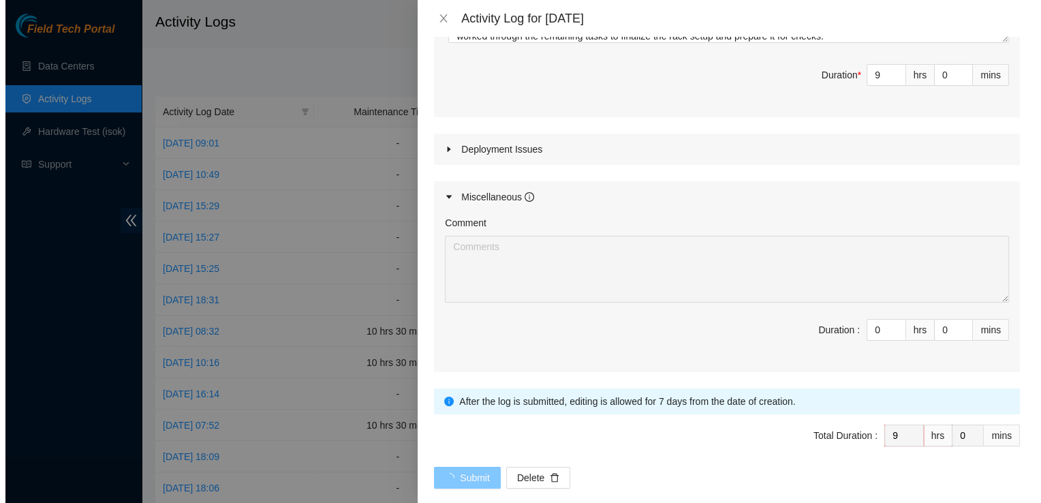
scroll to position [0, 0]
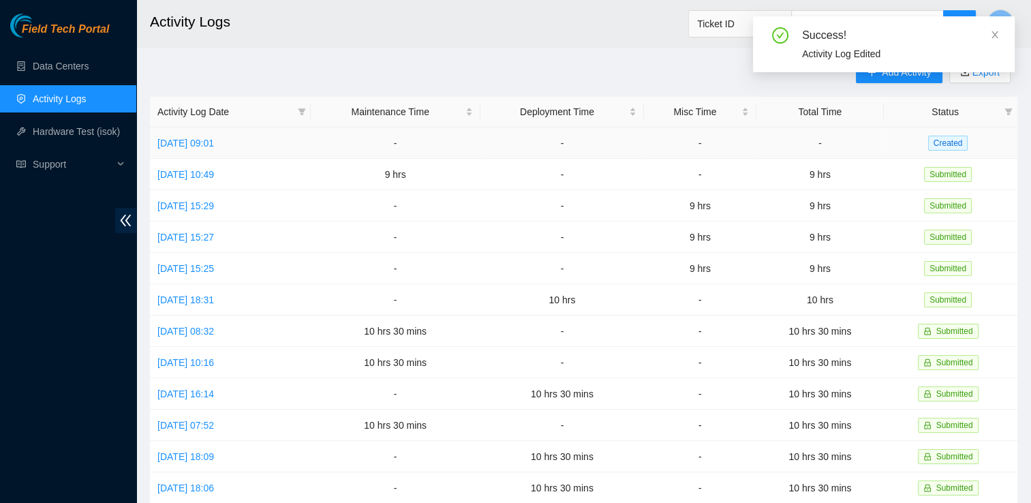
click at [202, 148] on td "Fri, 03 Oct 2025 09:01" at bounding box center [230, 142] width 161 height 31
click at [203, 140] on link "Fri, 03 Oct 2025 09:01" at bounding box center [185, 143] width 57 height 11
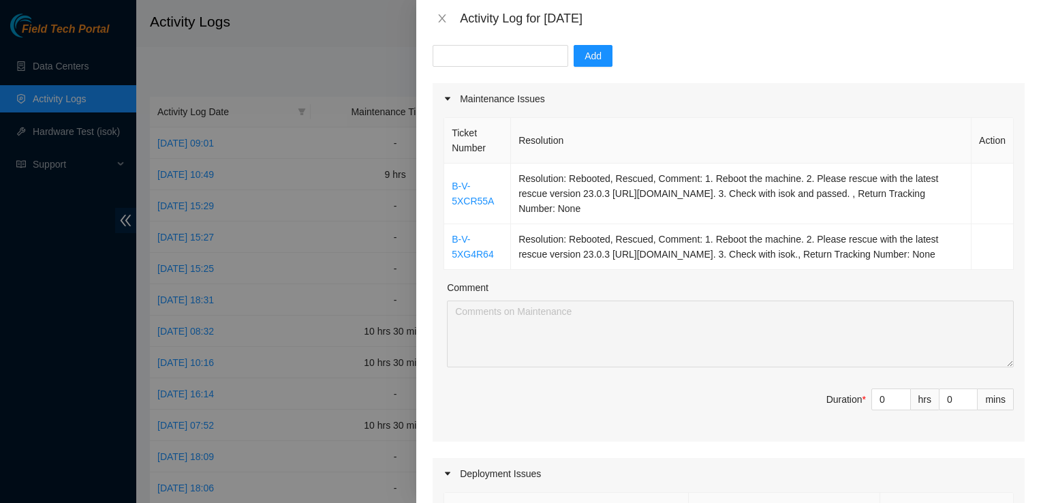
scroll to position [136, 0]
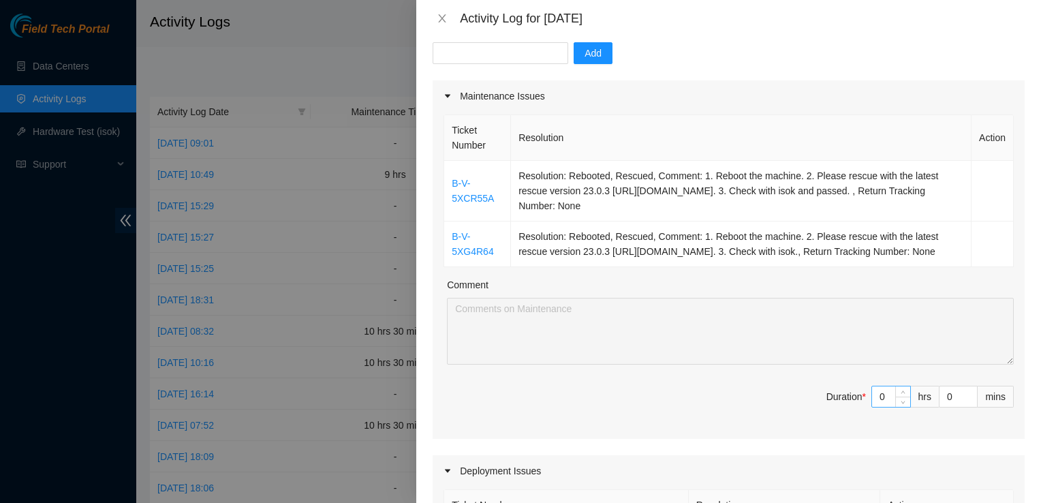
click at [877, 407] on input "0" at bounding box center [891, 396] width 38 height 20
type input "9"
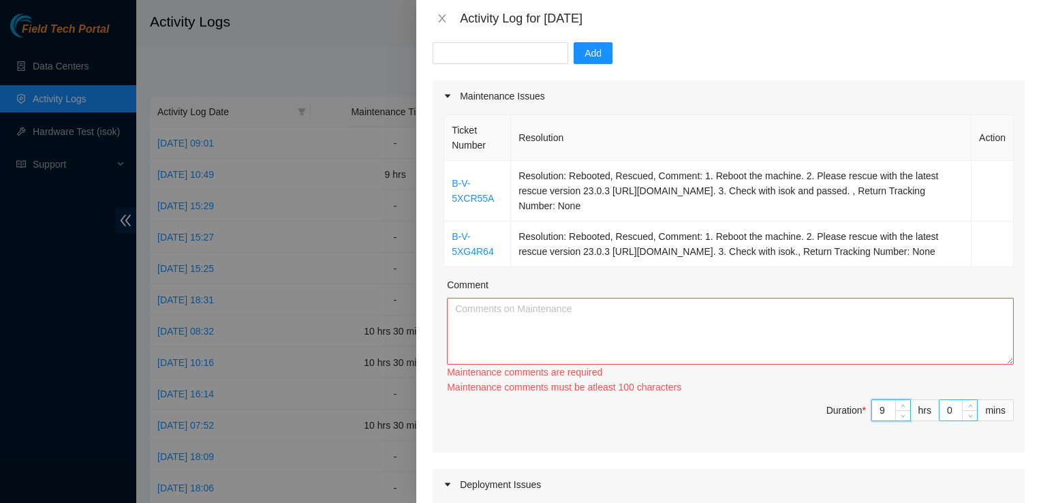
type input "9"
click at [939, 420] on input "0" at bounding box center [957, 410] width 37 height 20
type input "30"
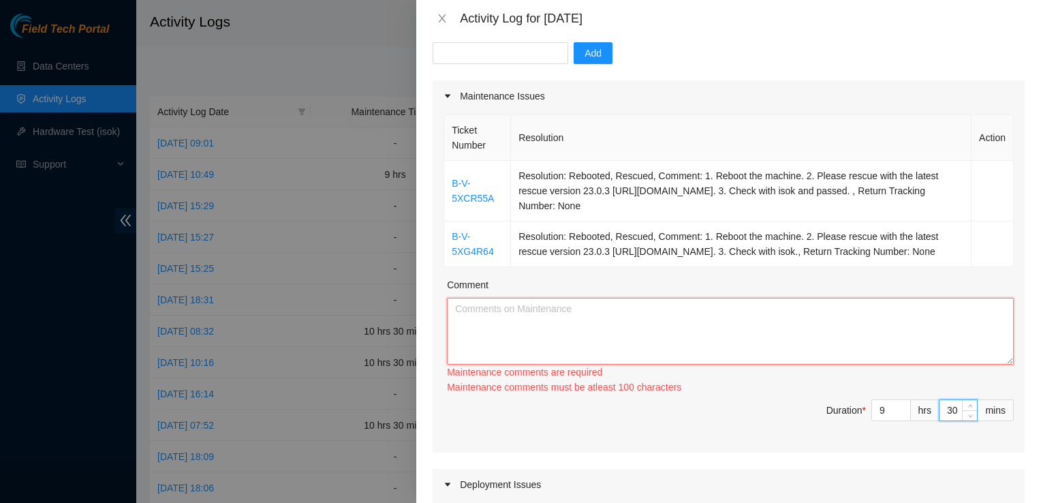
click at [851, 361] on textarea "Comment" at bounding box center [730, 331] width 567 height 67
paste textarea "Arrived at QTS and focused on completing multiple tickets. For ticket B-V-5XCR5…"
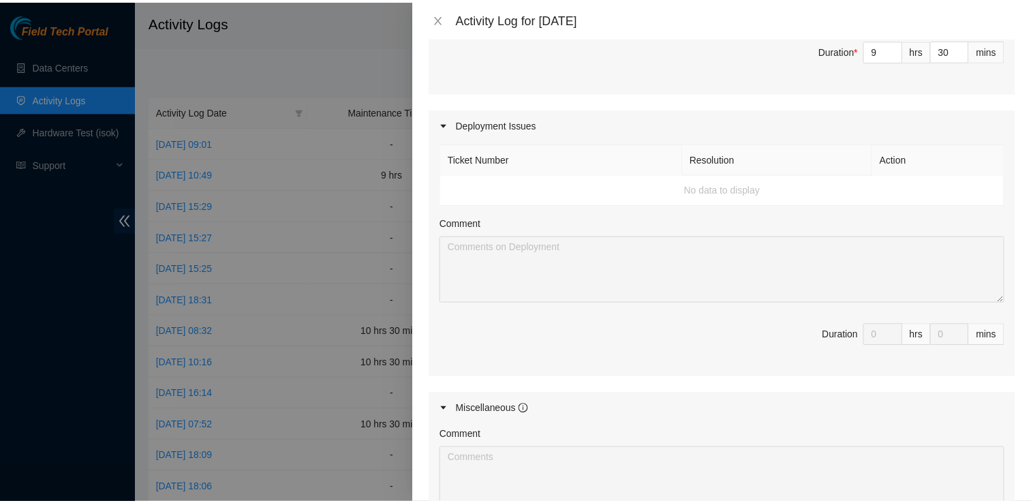
scroll to position [723, 0]
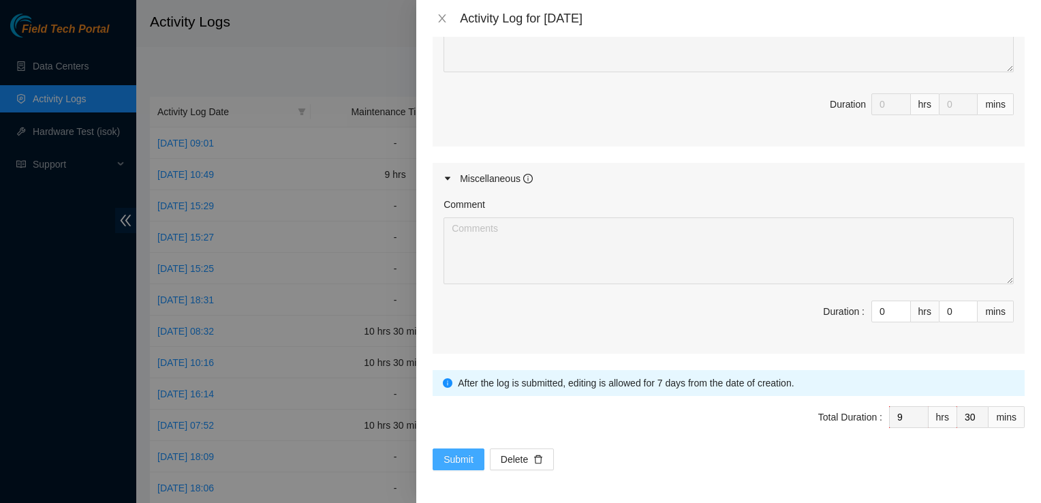
type textarea "Arrived at QTS and focused on completing multiple tickets. For ticket B-V-5XCR5…"
click at [454, 460] on span "Submit" at bounding box center [458, 459] width 30 height 15
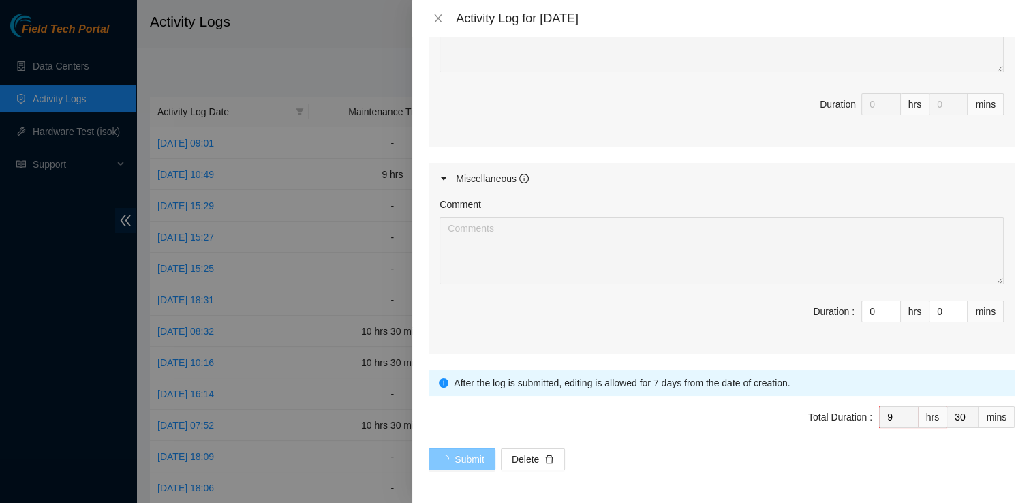
scroll to position [0, 0]
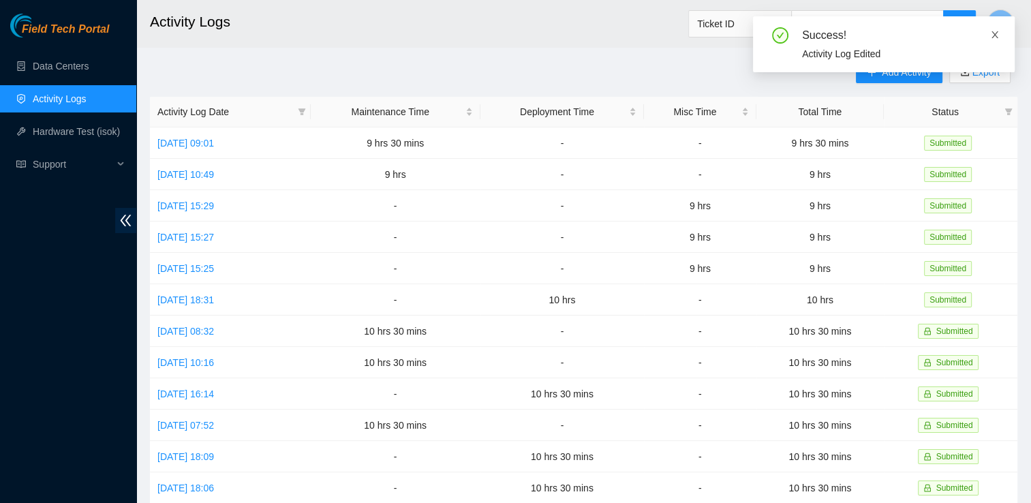
click at [992, 34] on icon "close" at bounding box center [995, 35] width 10 height 10
